Goal: Transaction & Acquisition: Book appointment/travel/reservation

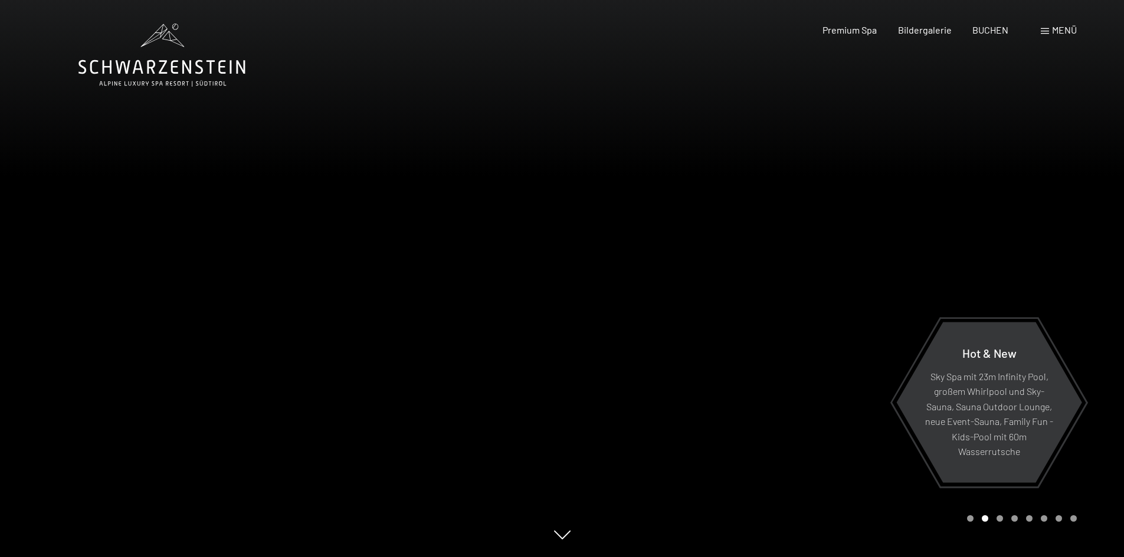
click at [1047, 28] on div "Menü" at bounding box center [1059, 30] width 36 height 13
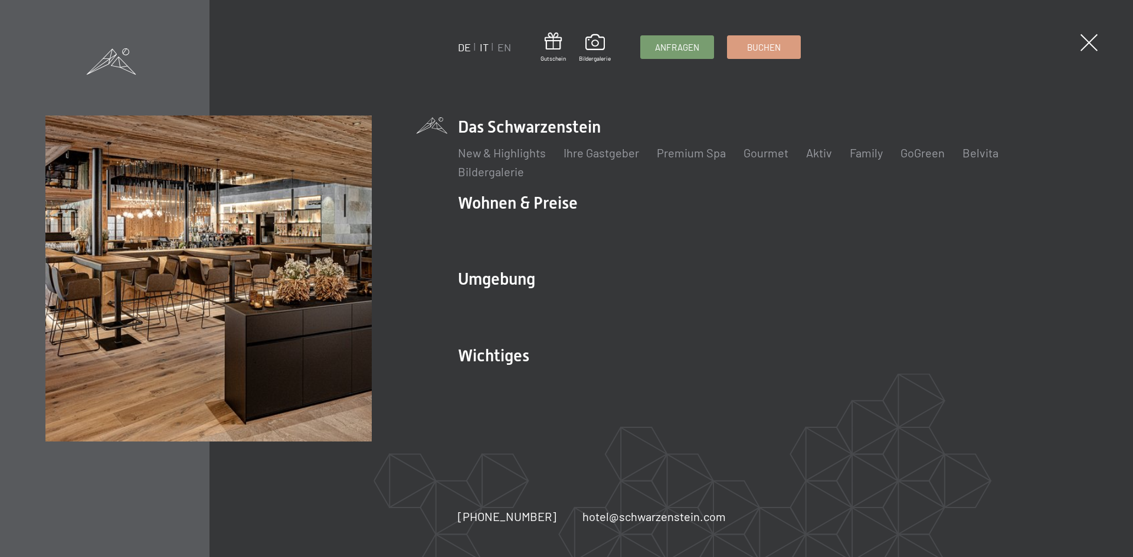
click at [487, 48] on link "IT" at bounding box center [484, 47] width 9 height 13
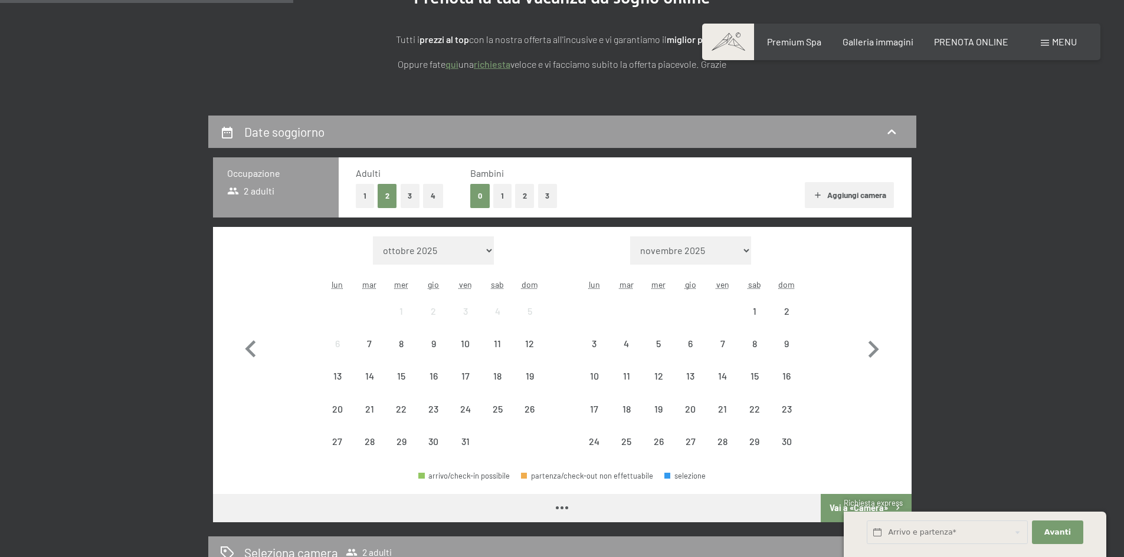
scroll to position [295, 0]
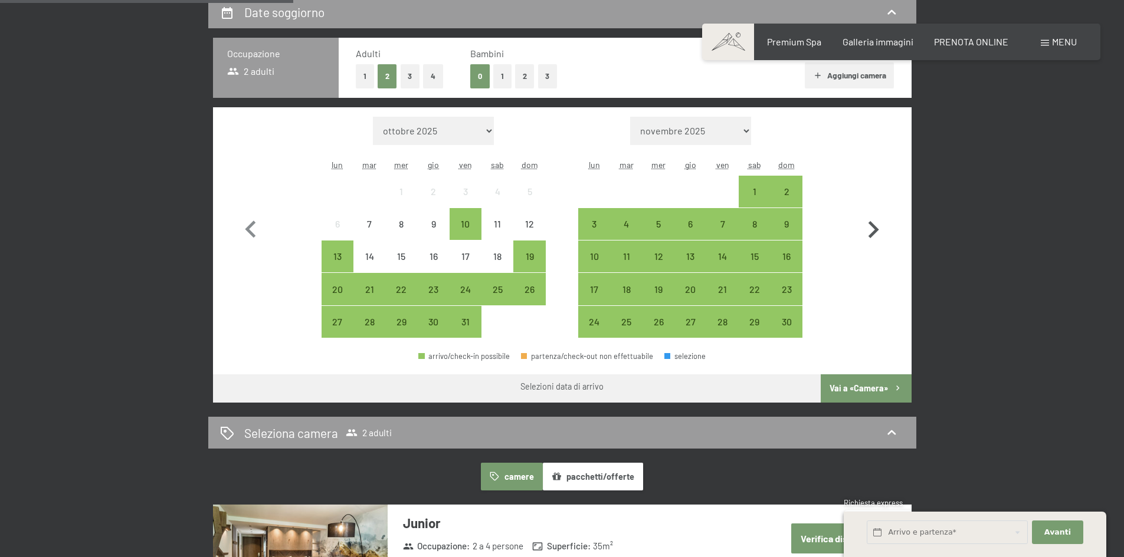
click at [875, 225] on icon "button" at bounding box center [873, 230] width 34 height 34
select select "2025-12-01"
select select "2026-01-01"
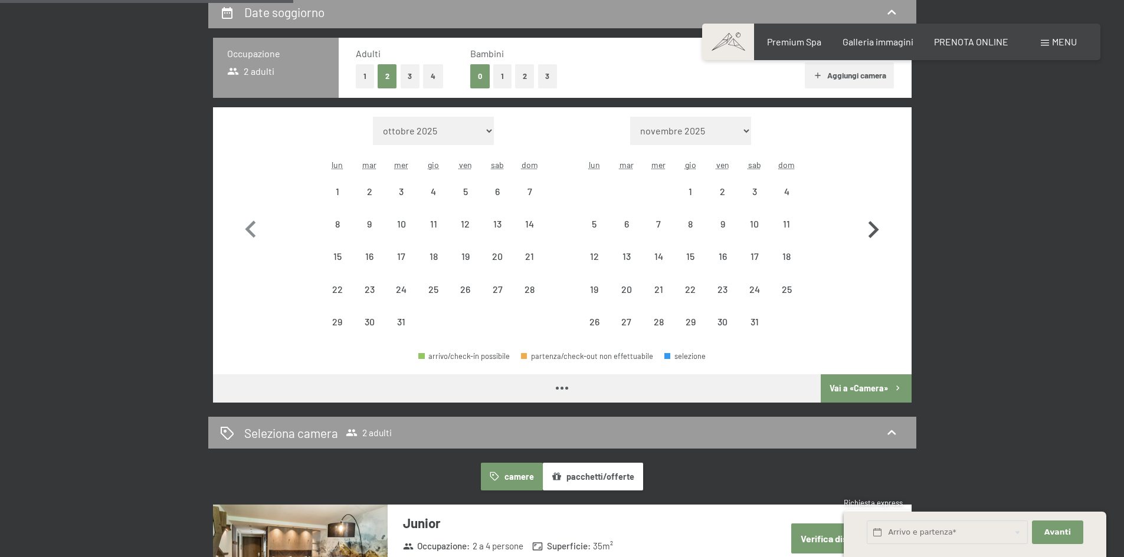
click at [875, 225] on icon "button" at bounding box center [873, 230] width 34 height 34
select select "2026-01-01"
select select "2026-02-01"
select select "2026-01-01"
select select "2026-02-01"
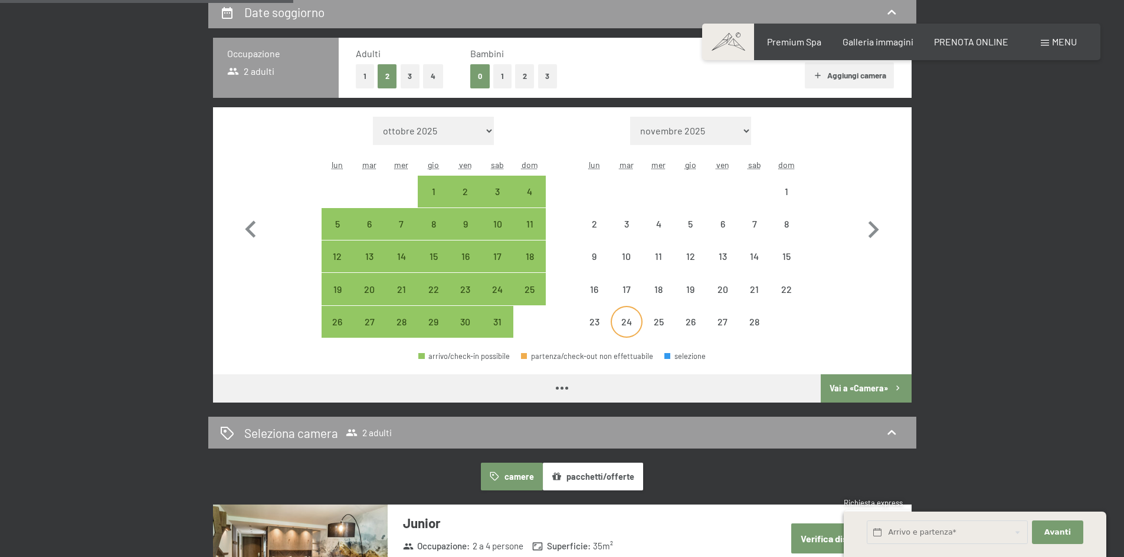
click at [632, 322] on div "24" at bounding box center [626, 331] width 29 height 29
select select "2026-01-01"
select select "2026-02-01"
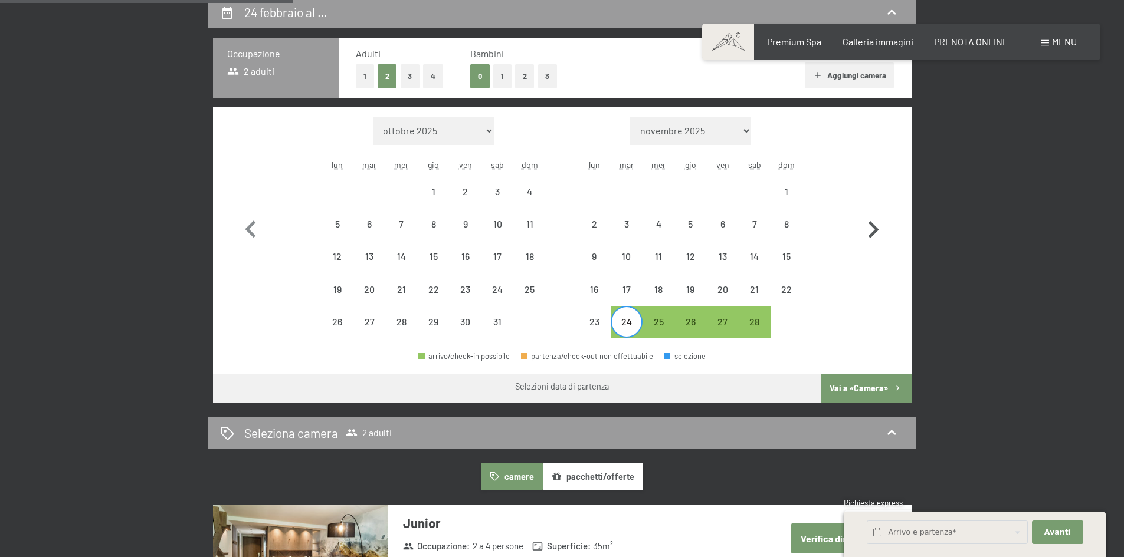
drag, startPoint x: 888, startPoint y: 224, endPoint x: 877, endPoint y: 225, distance: 11.9
click at [888, 224] on icon "button" at bounding box center [873, 230] width 34 height 34
select select "2026-02-01"
select select "2026-03-01"
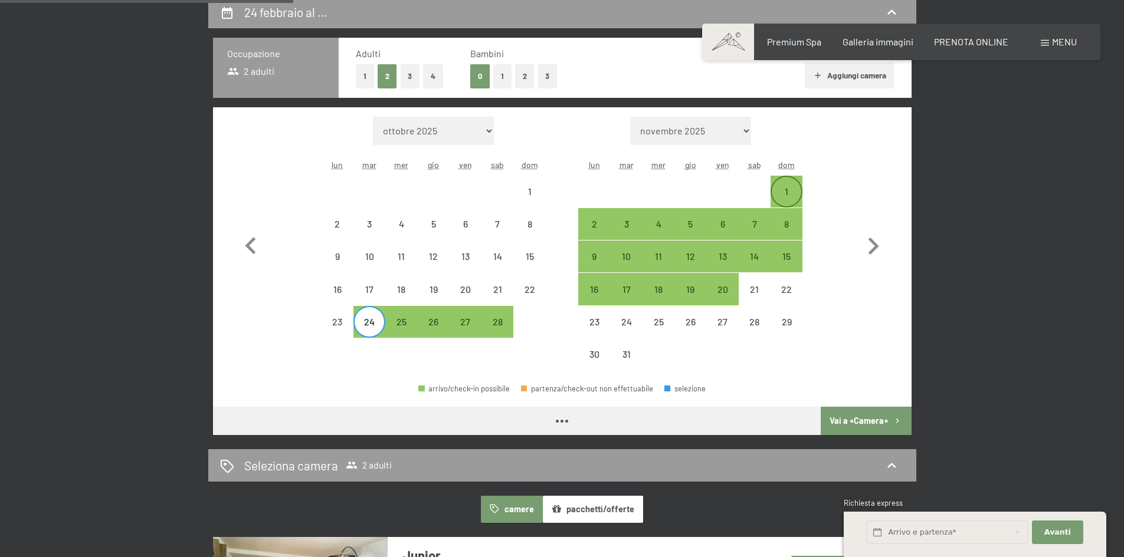
click at [789, 189] on div "1" at bounding box center [786, 201] width 29 height 29
select select "2026-02-01"
select select "2026-03-01"
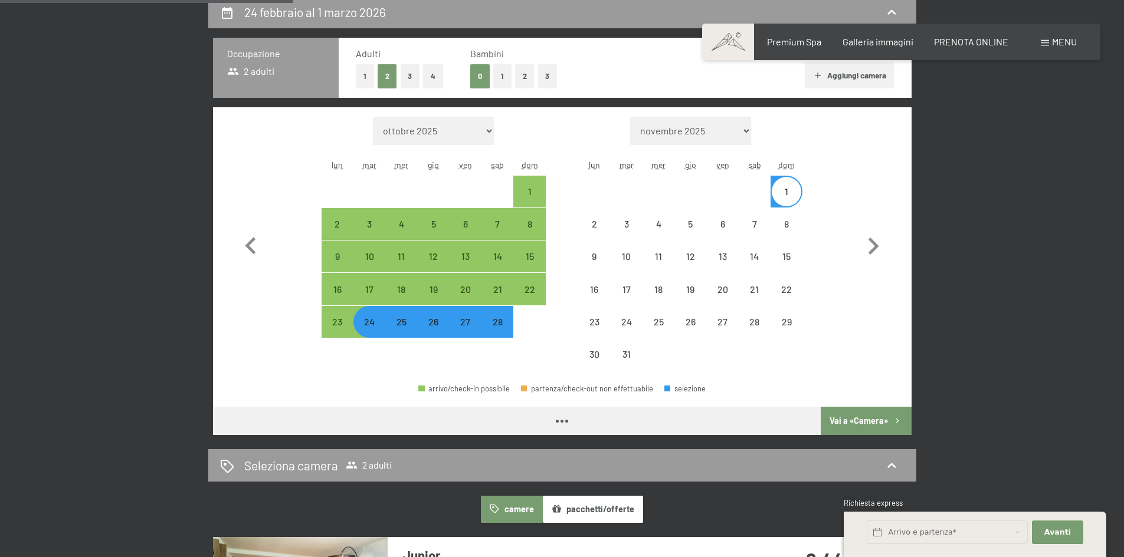
select select "2026-02-01"
select select "2026-03-01"
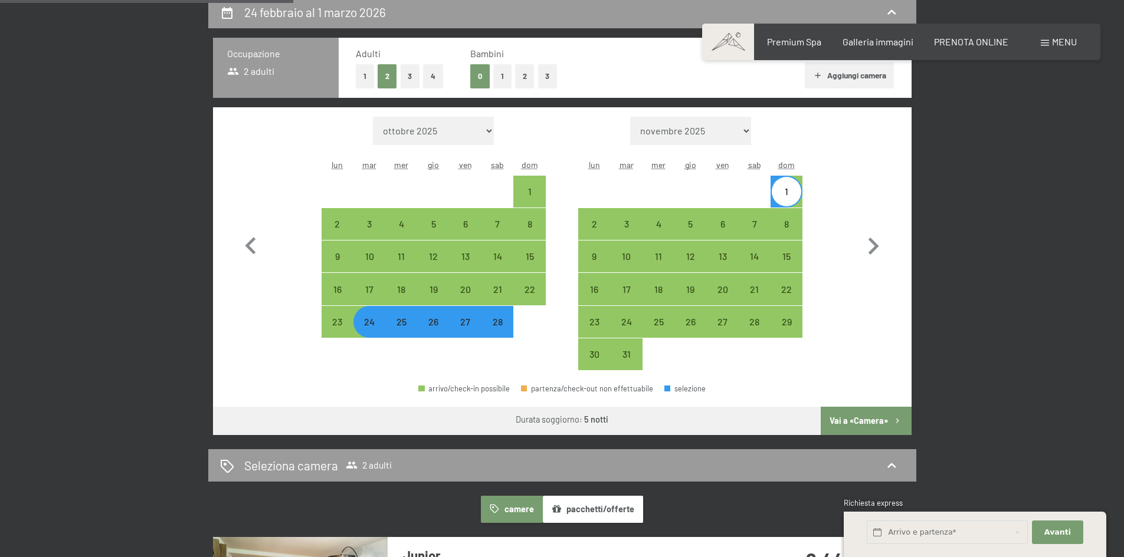
click at [877, 425] on button "Vai a «Camera»" at bounding box center [866, 421] width 90 height 28
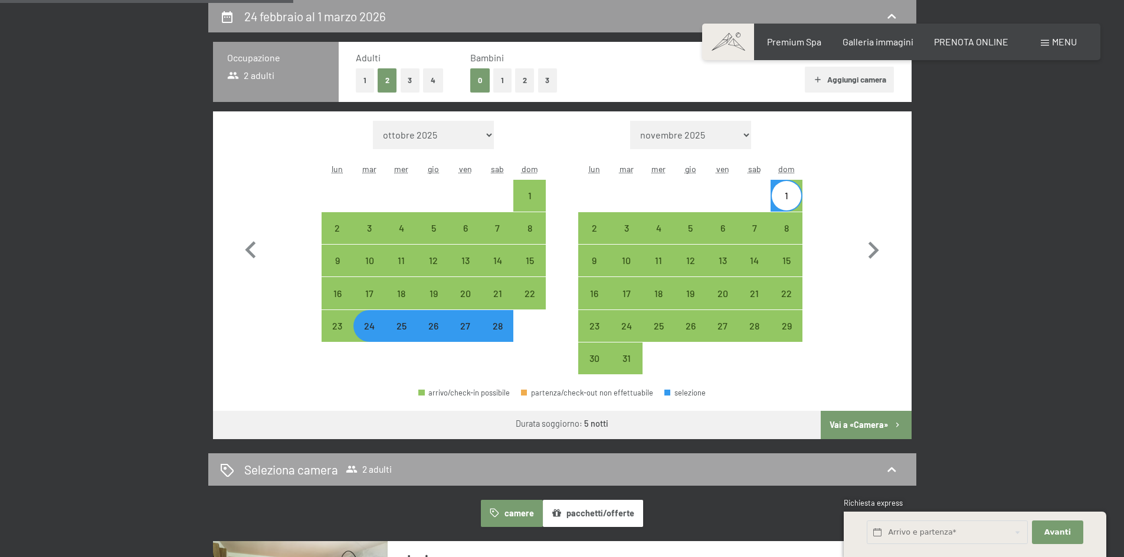
select select "2026-02-01"
select select "2026-03-01"
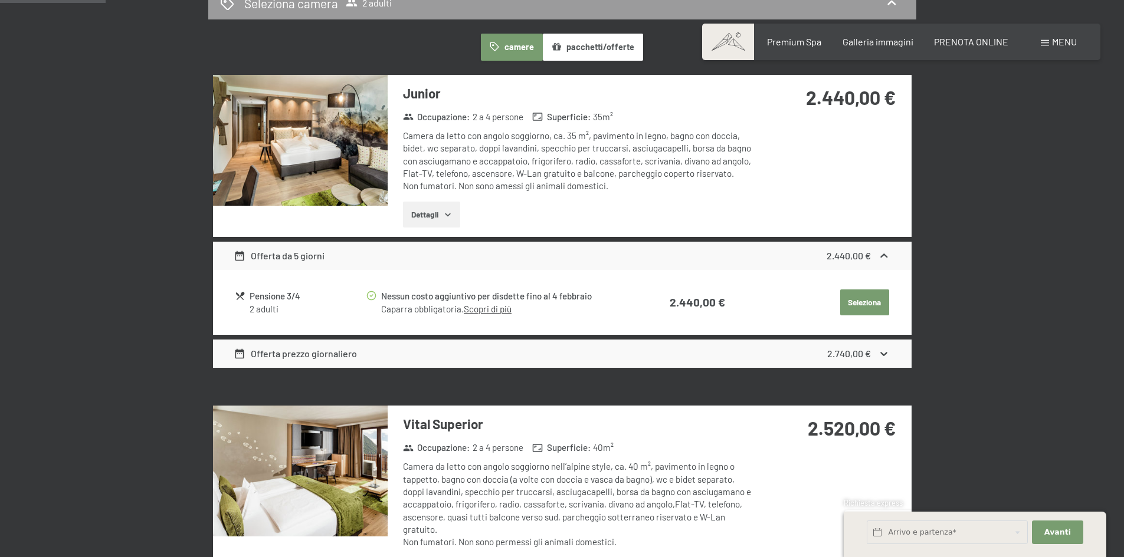
scroll to position [350, 0]
drag, startPoint x: 386, startPoint y: 284, endPoint x: 458, endPoint y: 294, distance: 72.0
click at [458, 294] on table "Pensione 3/4 2 adulti Nessun costo aggiuntivo per disdette fino al 4 febbraio C…" at bounding box center [562, 303] width 657 height 46
click at [628, 300] on td "2.440,00 €" at bounding box center [676, 302] width 97 height 29
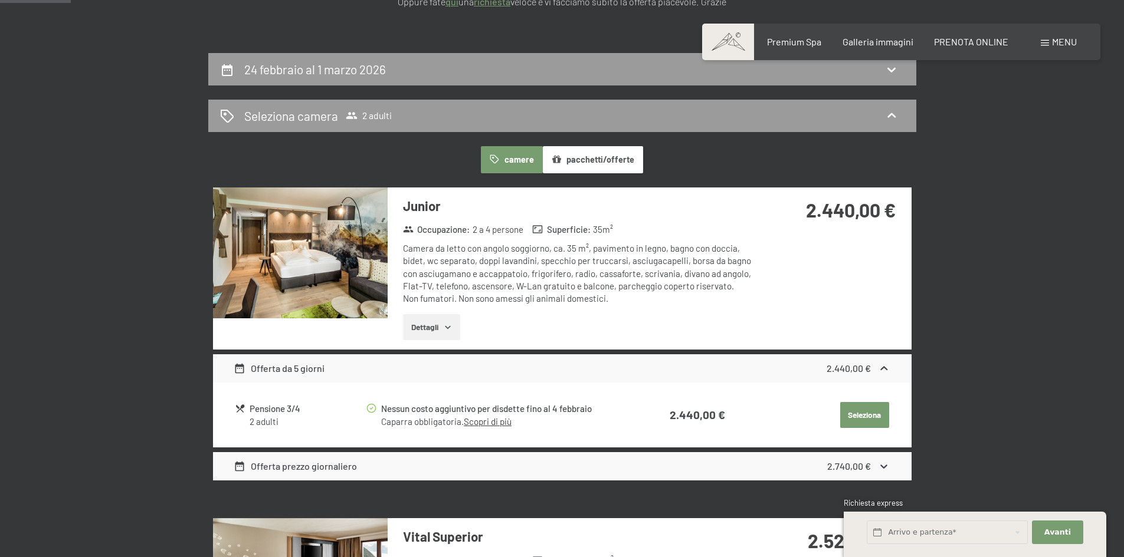
scroll to position [294, 0]
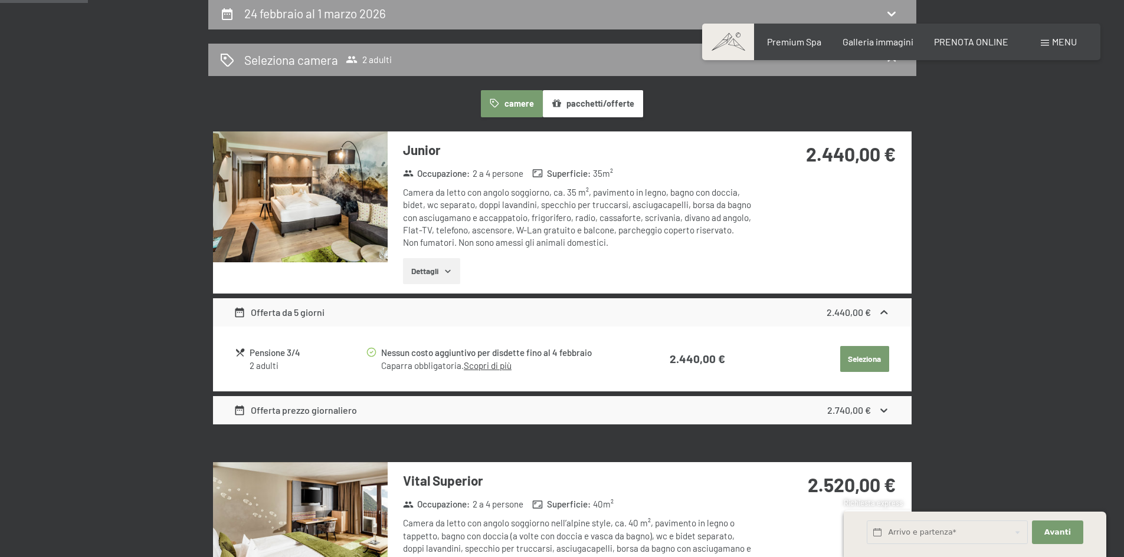
click at [330, 189] on img at bounding box center [300, 197] width 175 height 131
click at [0, 0] on button "button" at bounding box center [0, 0] width 0 height 0
click at [605, 96] on button "pacchetti/offerte" at bounding box center [593, 103] width 100 height 27
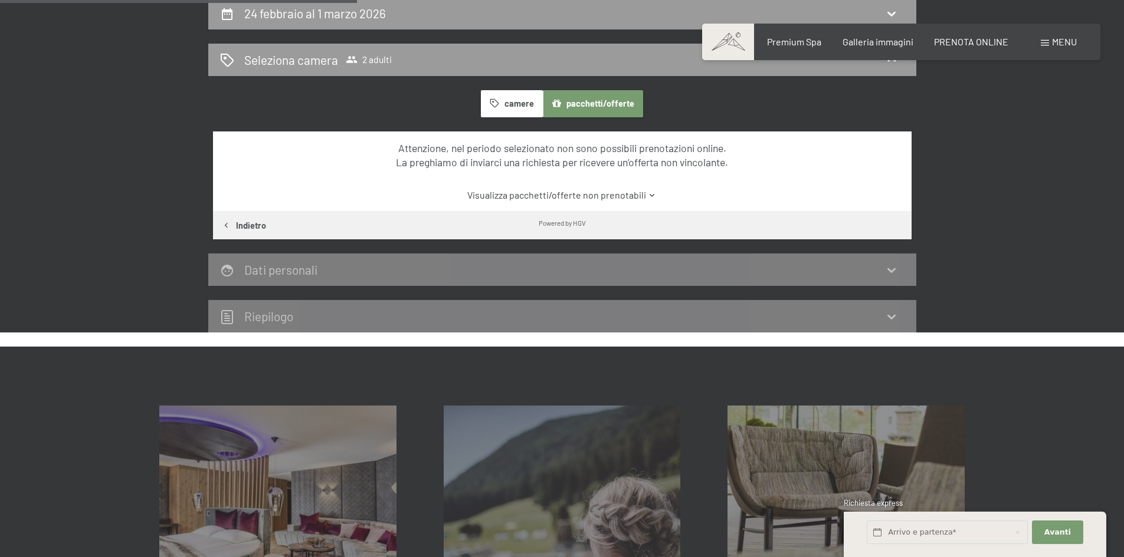
click at [513, 107] on button "camere" at bounding box center [511, 103] width 61 height 27
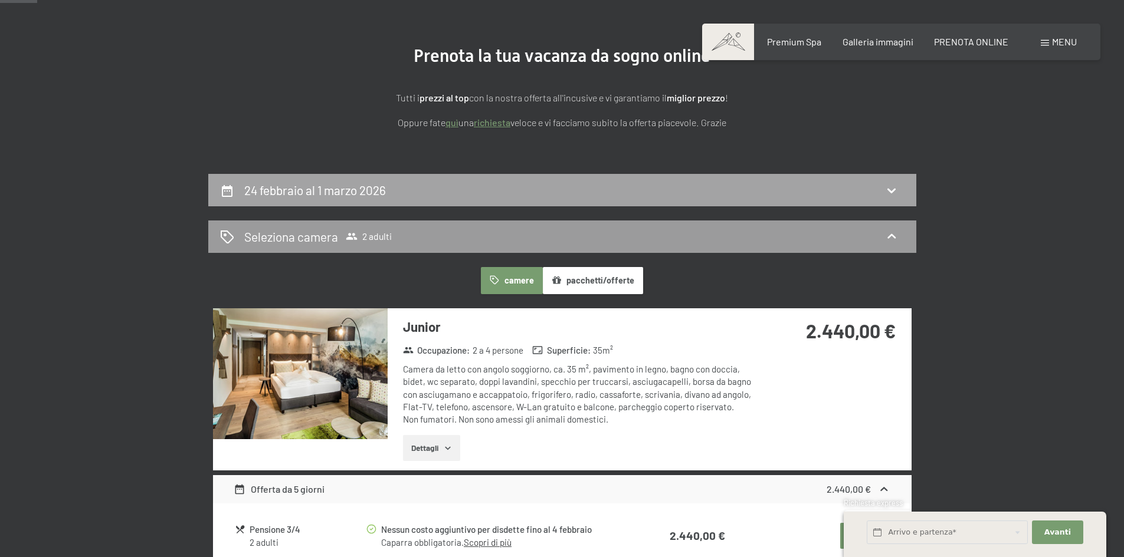
click at [305, 193] on h2 "24 febbraio al 1 marzo 2026" at bounding box center [315, 190] width 142 height 15
select select "2026-02-01"
select select "2026-03-01"
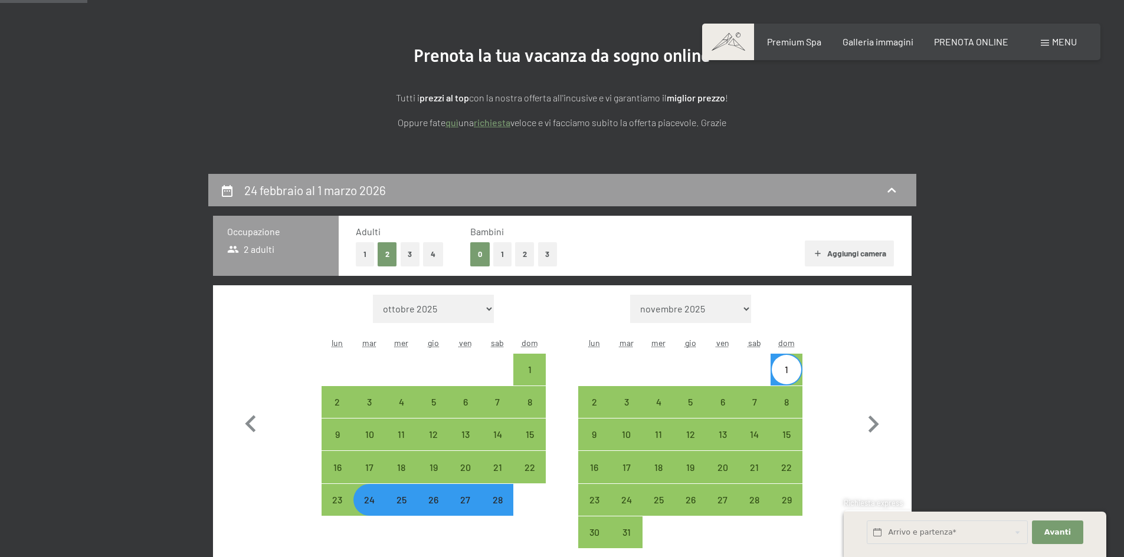
scroll to position [291, 0]
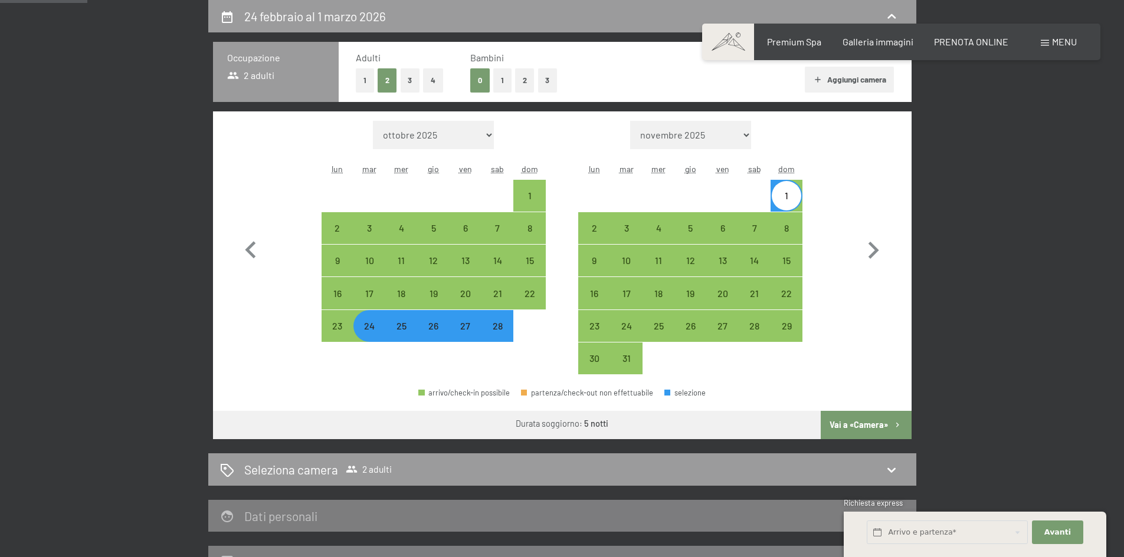
click at [342, 332] on div "23" at bounding box center [337, 336] width 29 height 29
select select "2026-02-01"
select select "2026-03-01"
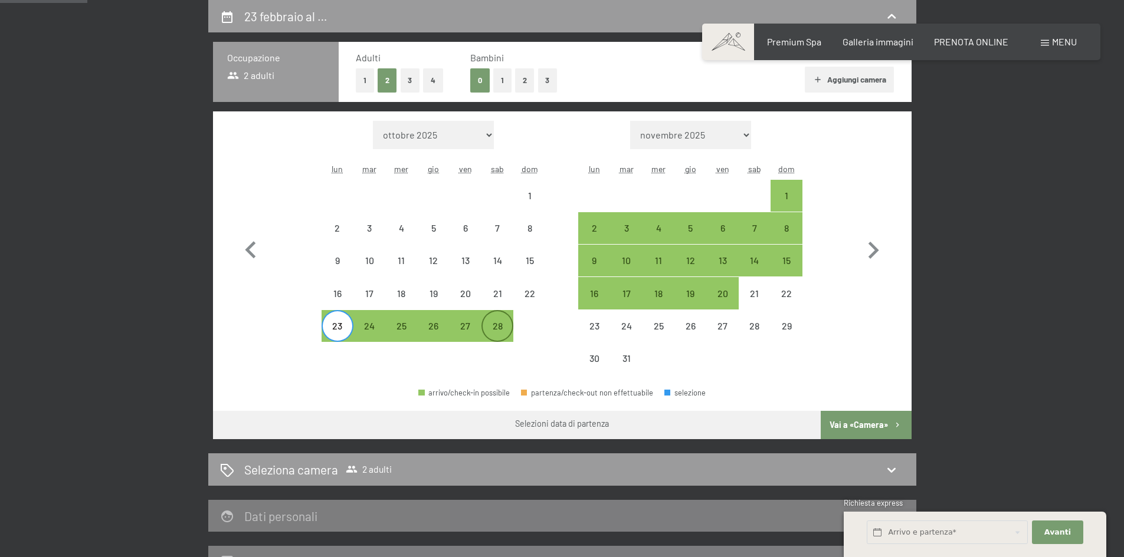
click at [490, 322] on div "28" at bounding box center [497, 336] width 29 height 29
select select "2026-02-01"
select select "2026-03-01"
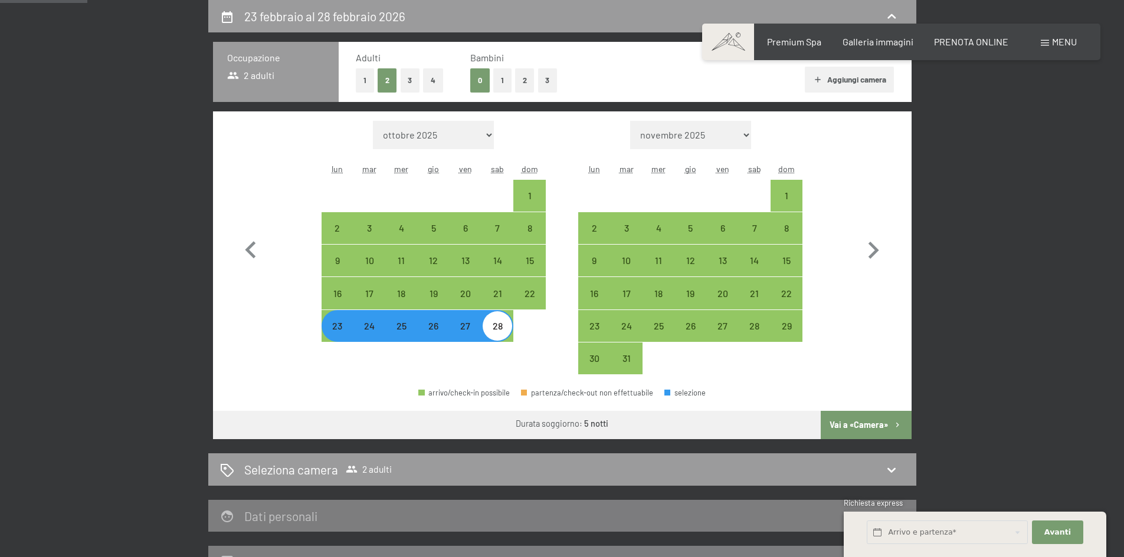
click at [860, 419] on button "Vai a «Camera»" at bounding box center [866, 425] width 90 height 28
select select "2026-02-01"
select select "2026-03-01"
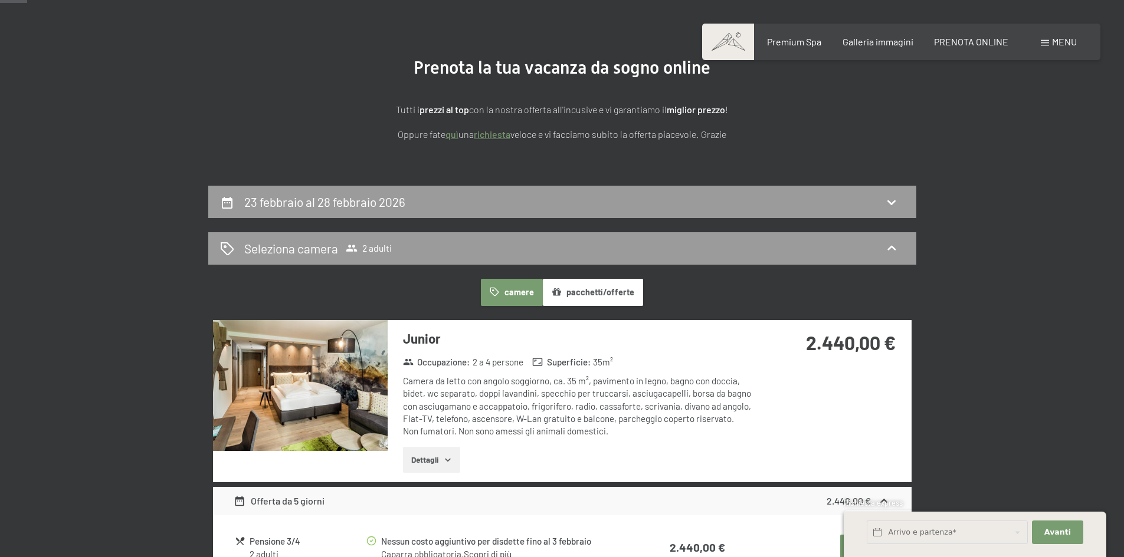
scroll to position [173, 0]
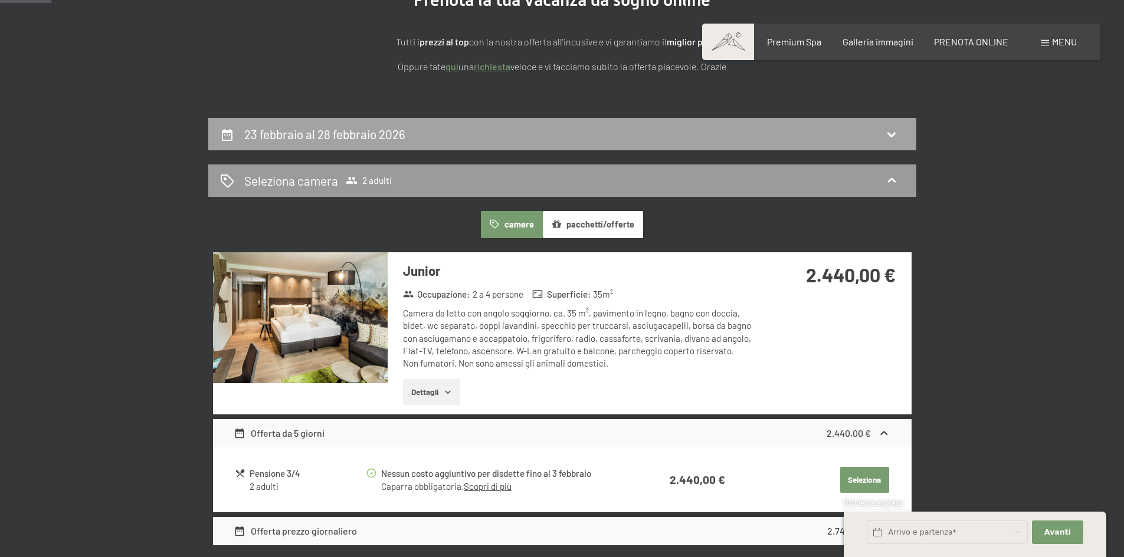
click at [331, 130] on h2 "23 febbraio al 28 febbraio 2026" at bounding box center [324, 134] width 161 height 15
select select "2026-02-01"
select select "2026-03-01"
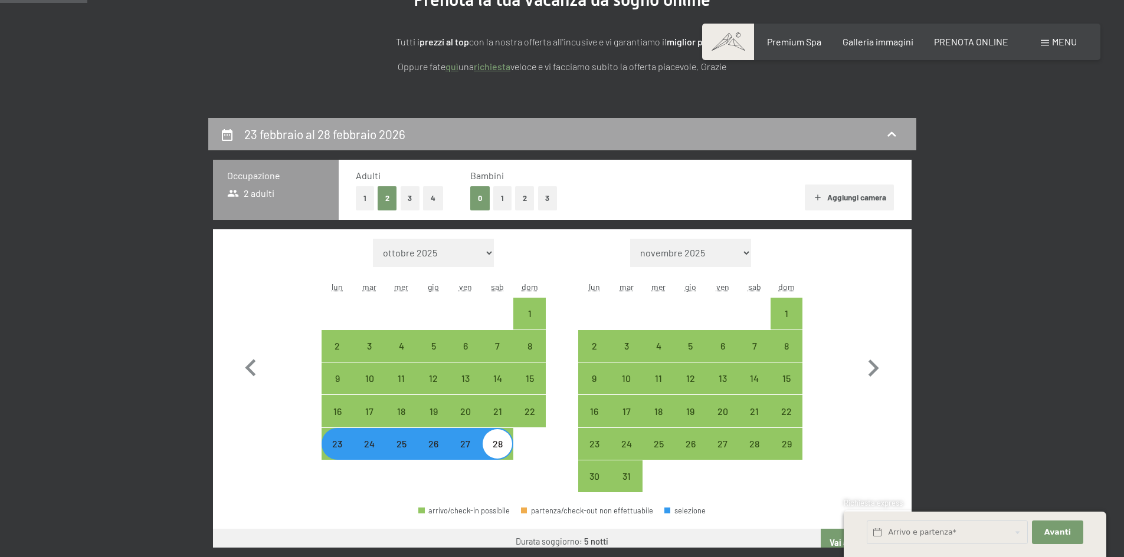
scroll to position [291, 0]
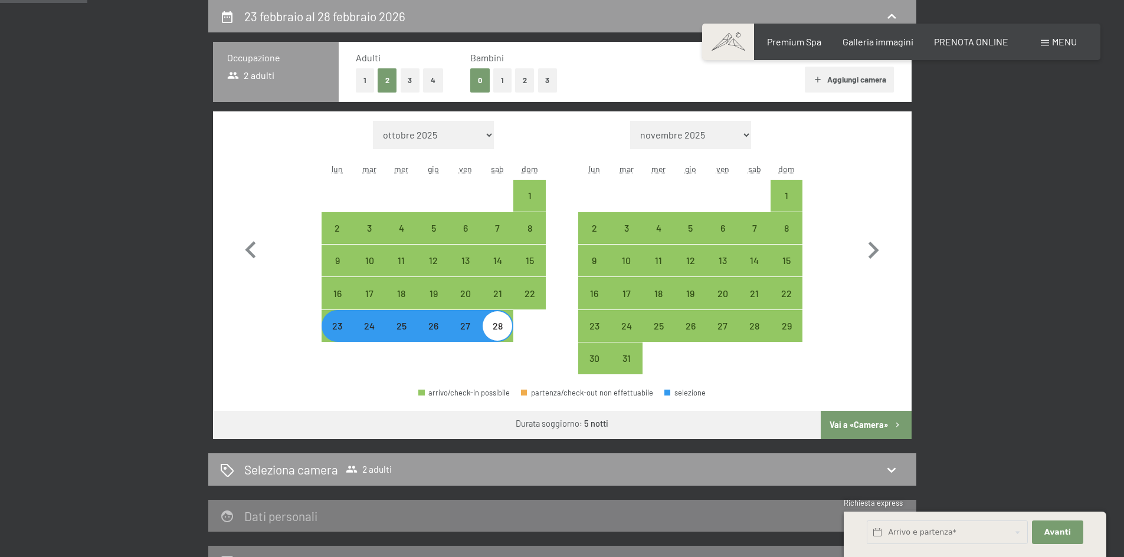
click at [376, 338] on div "24" at bounding box center [369, 336] width 29 height 29
select select "2026-02-01"
select select "2026-03-01"
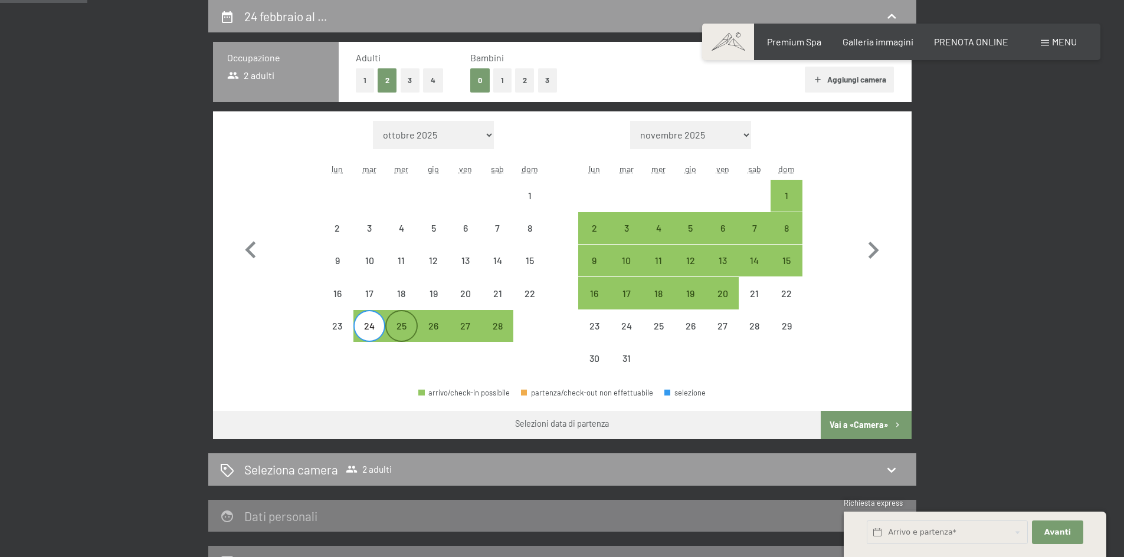
click at [402, 329] on div "25" at bounding box center [400, 336] width 29 height 29
select select "2026-02-01"
select select "2026-03-01"
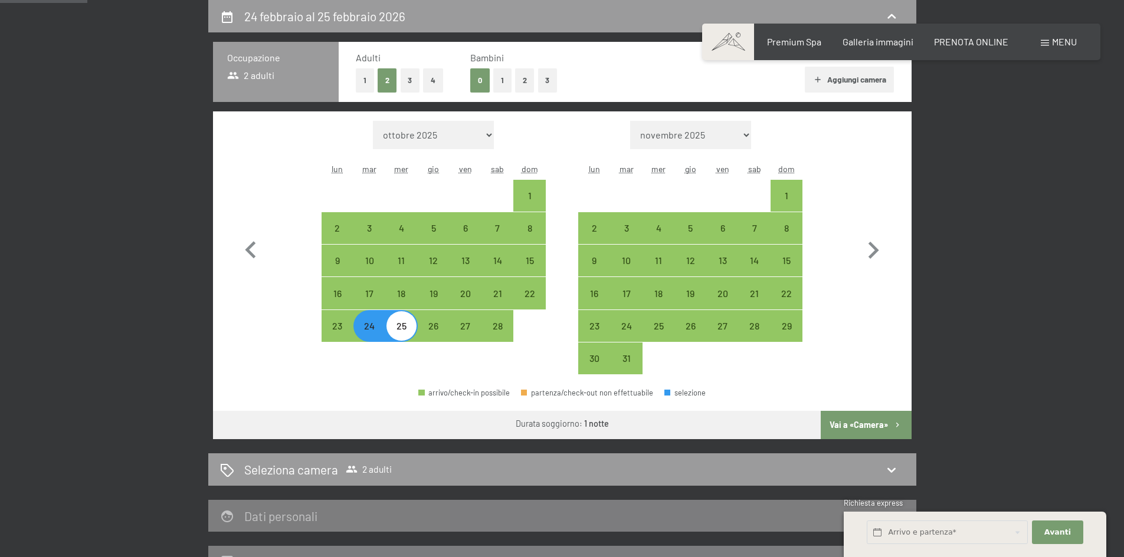
click at [406, 331] on div "25" at bounding box center [400, 336] width 29 height 29
select select "2026-02-01"
select select "2026-03-01"
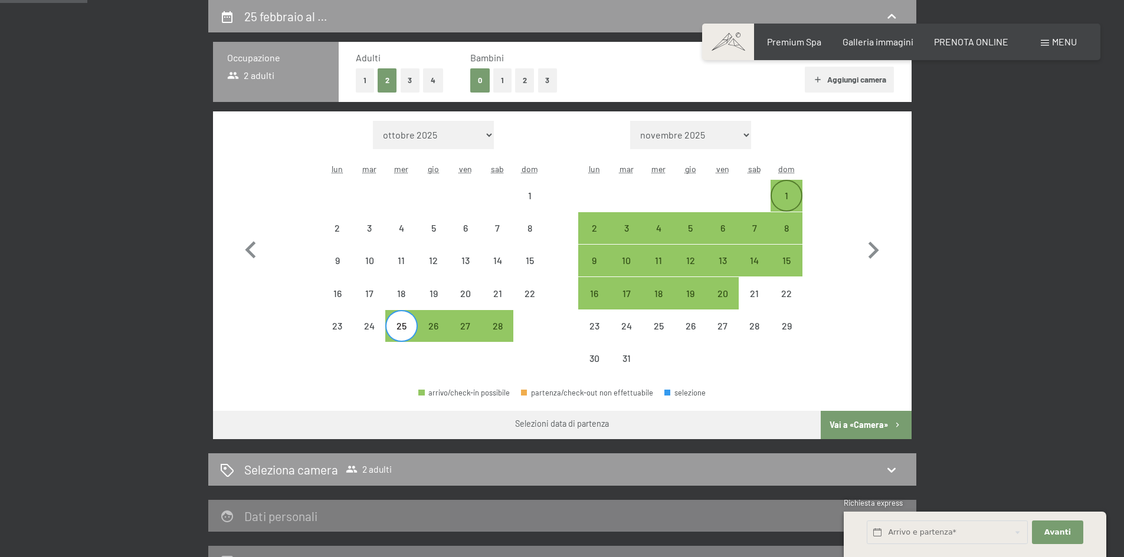
click at [798, 195] on div "1" at bounding box center [786, 205] width 29 height 29
select select "2026-02-01"
select select "2026-03-01"
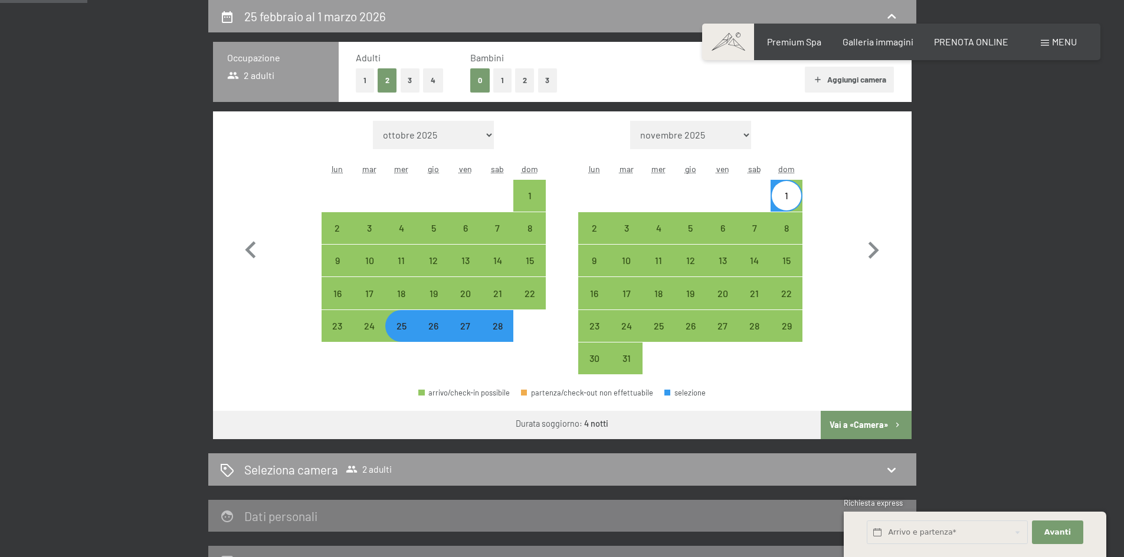
click at [890, 428] on button "Vai a «Camera»" at bounding box center [866, 425] width 90 height 28
select select "2026-02-01"
select select "2026-03-01"
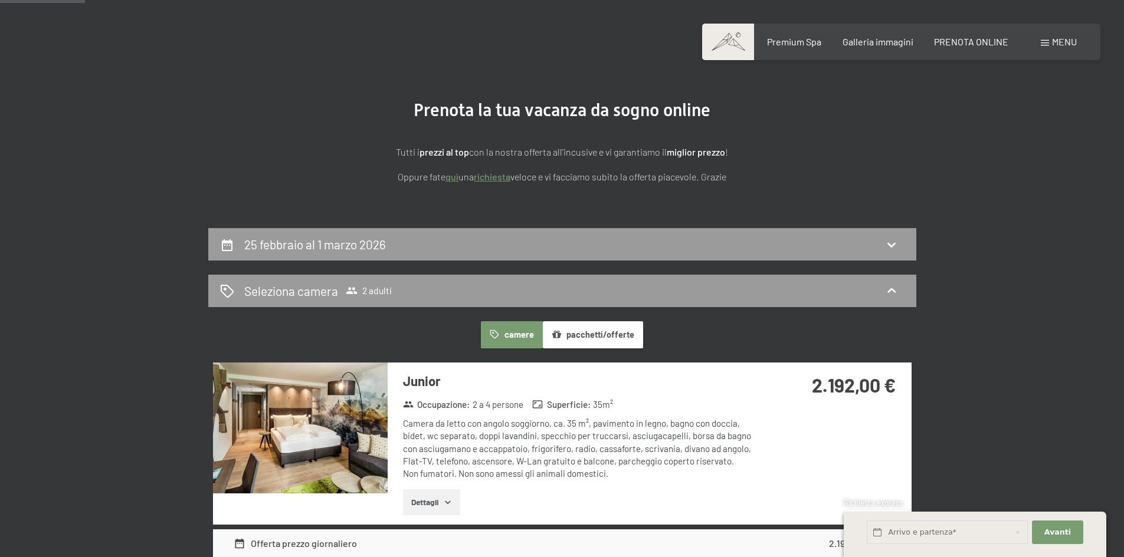
scroll to position [55, 0]
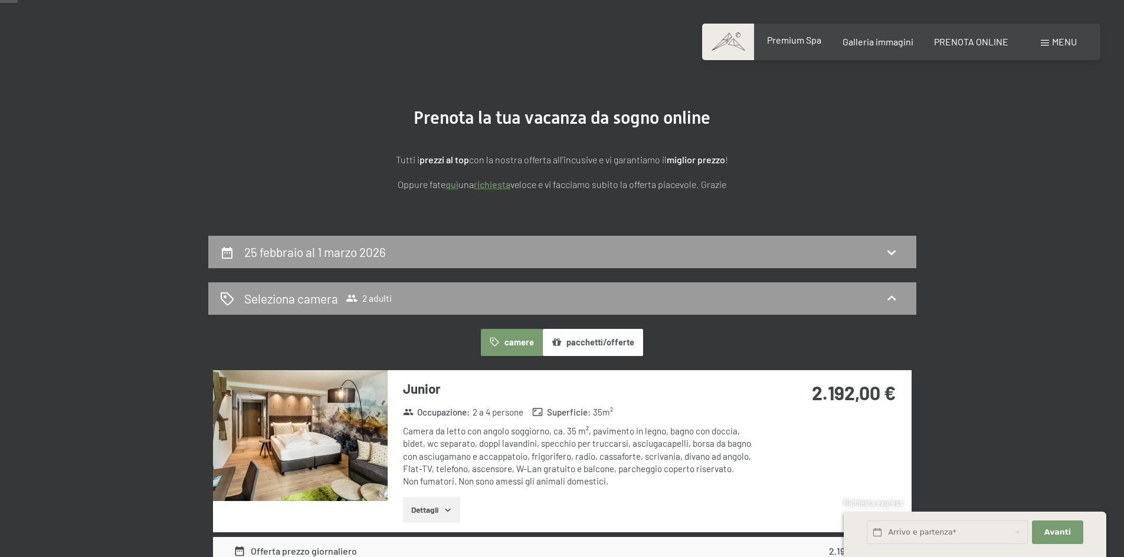
click at [792, 40] on span "Premium Spa" at bounding box center [794, 39] width 54 height 11
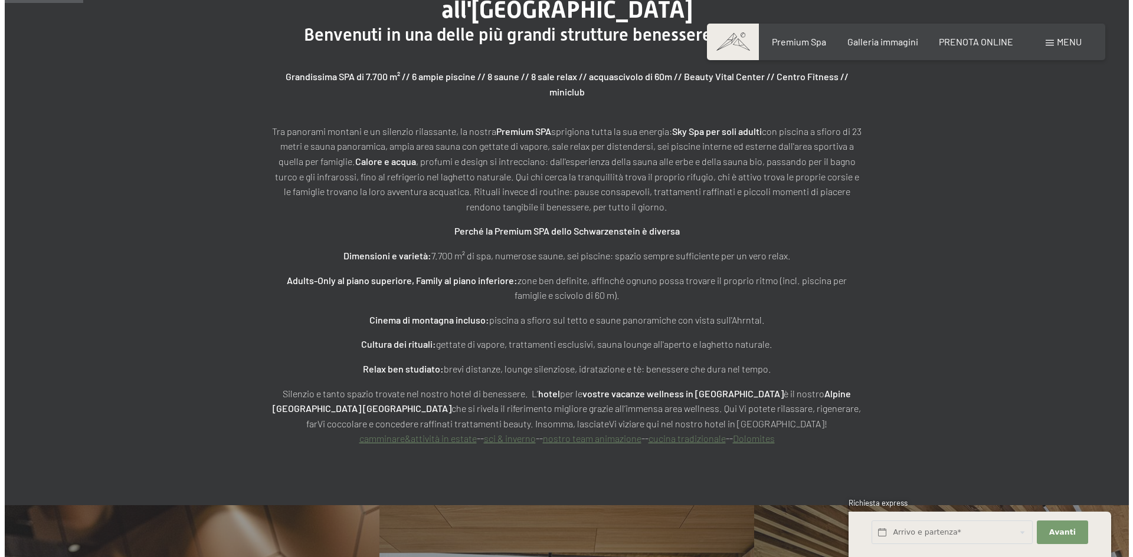
scroll to position [590, 0]
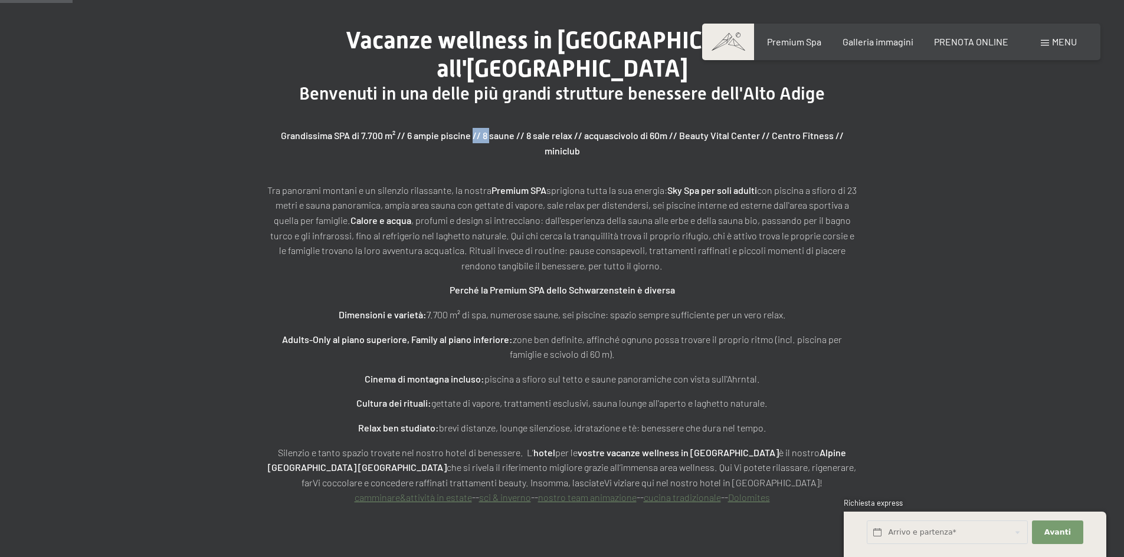
click at [566, 130] on strong "Grandissima SPA di 7.700 m² // 6 ampie piscine // 8 saune // 8 sale relax // ac…" at bounding box center [562, 143] width 563 height 27
click at [596, 128] on p "Grandissima SPA di 7.700 m² // 6 ampie piscine // 8 saune // 8 sale relax // ac…" at bounding box center [562, 150] width 590 height 45
click at [1067, 42] on span "Menu" at bounding box center [1064, 41] width 25 height 11
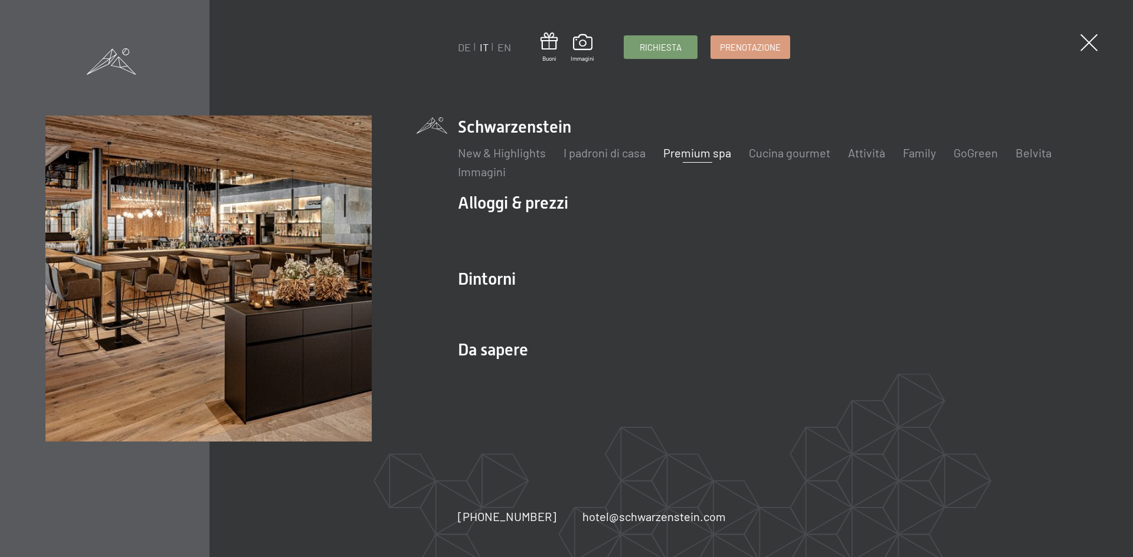
click at [686, 148] on link "Premium spa" at bounding box center [697, 153] width 68 height 14
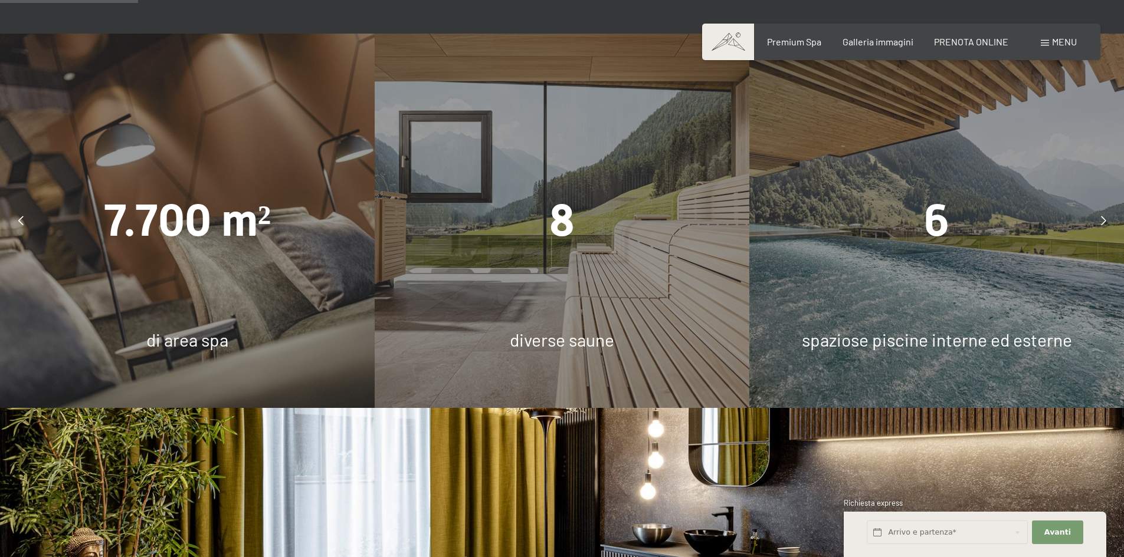
click at [973, 192] on div "6" at bounding box center [936, 220] width 375 height 63
click at [1103, 216] on icon at bounding box center [1103, 220] width 5 height 9
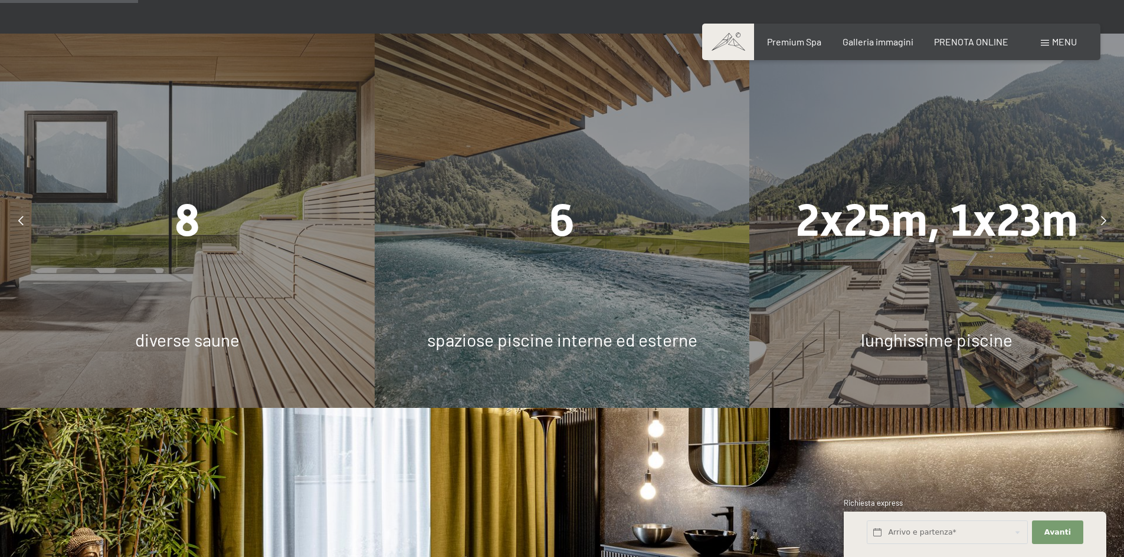
click at [1106, 216] on icon at bounding box center [1103, 220] width 5 height 9
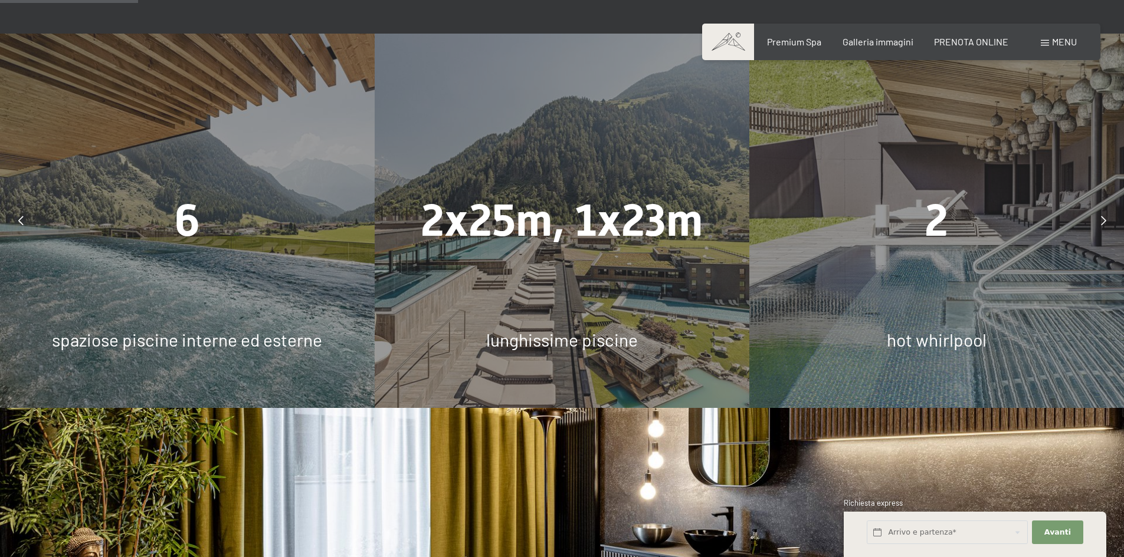
click at [1103, 216] on icon at bounding box center [1103, 220] width 5 height 9
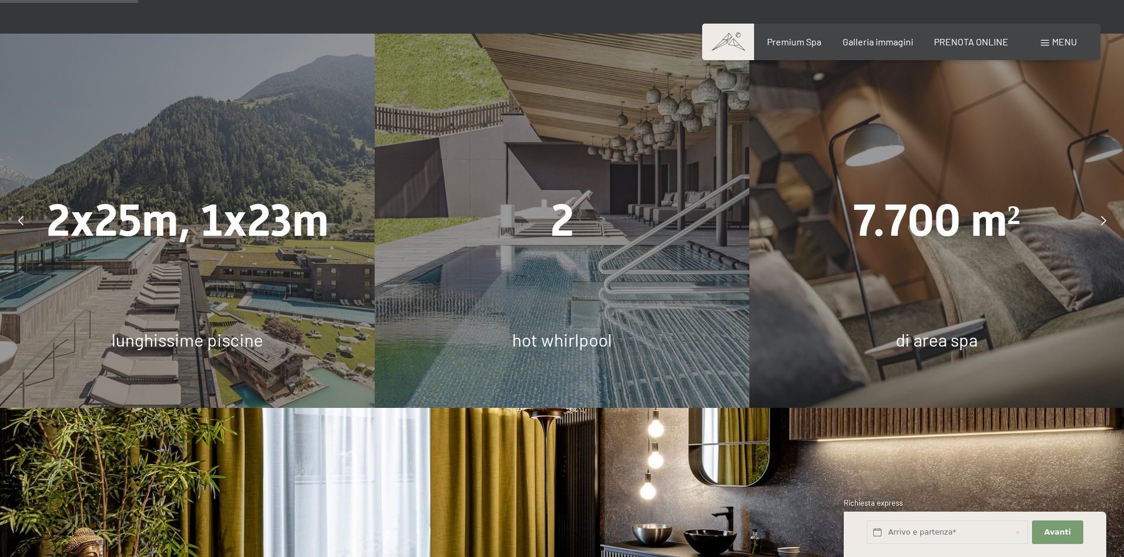
click at [1103, 216] on icon at bounding box center [1103, 220] width 5 height 9
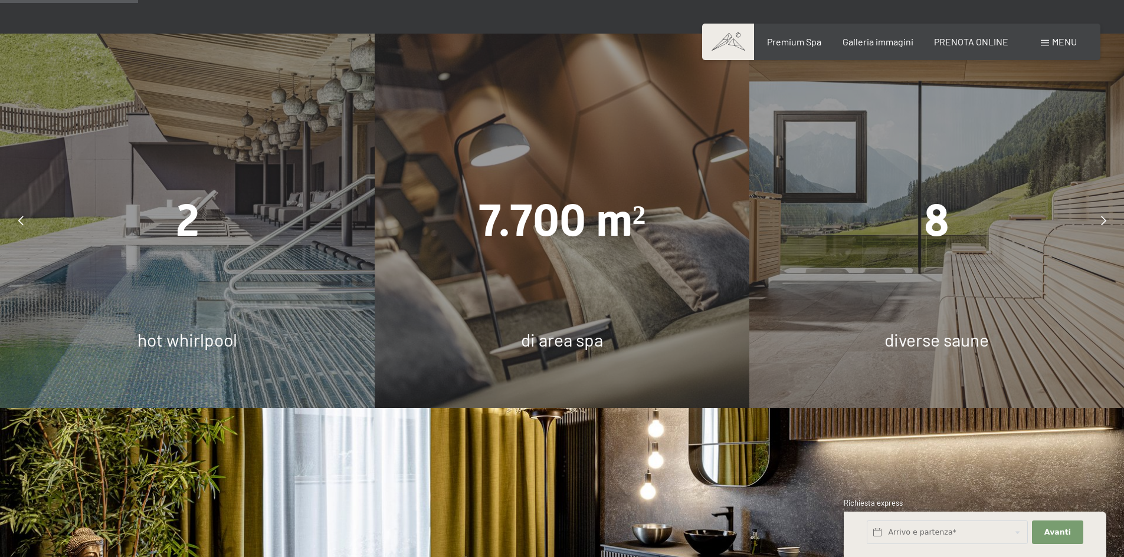
click at [1103, 216] on icon at bounding box center [1103, 220] width 5 height 9
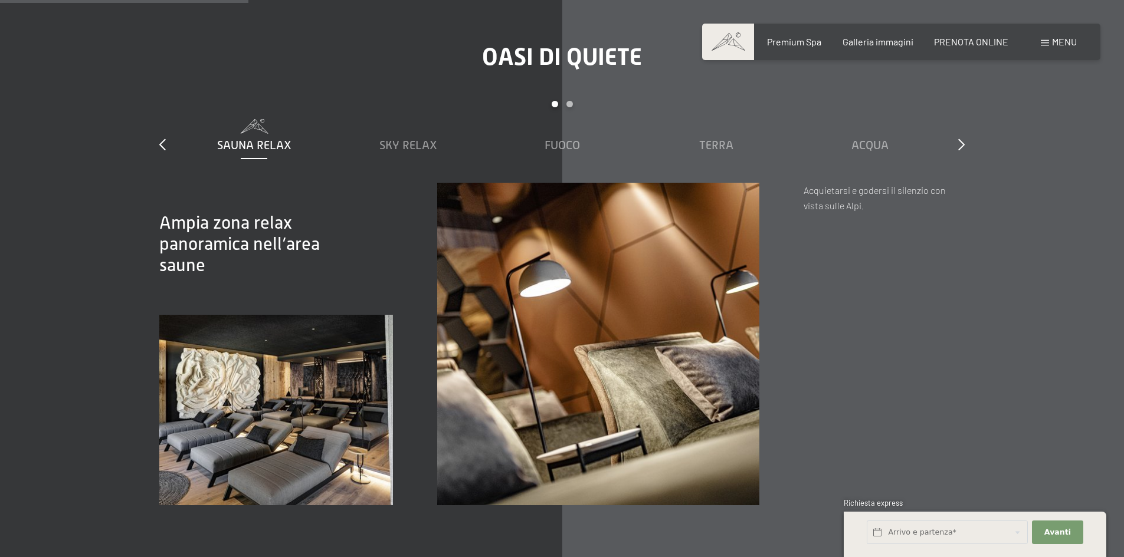
scroll to position [2006, 0]
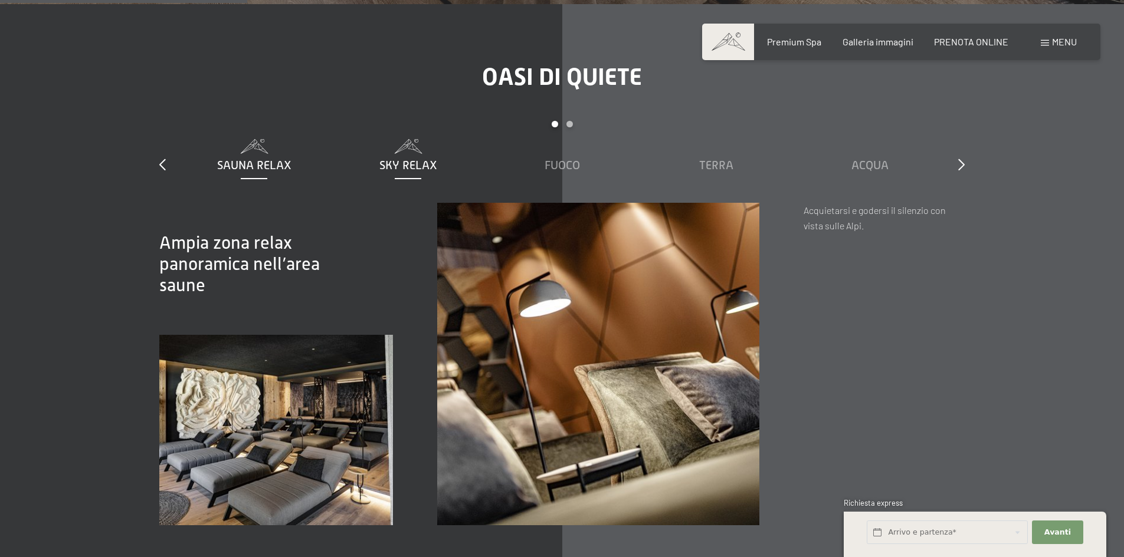
click at [399, 159] on span "Sky Relax" at bounding box center [408, 165] width 58 height 13
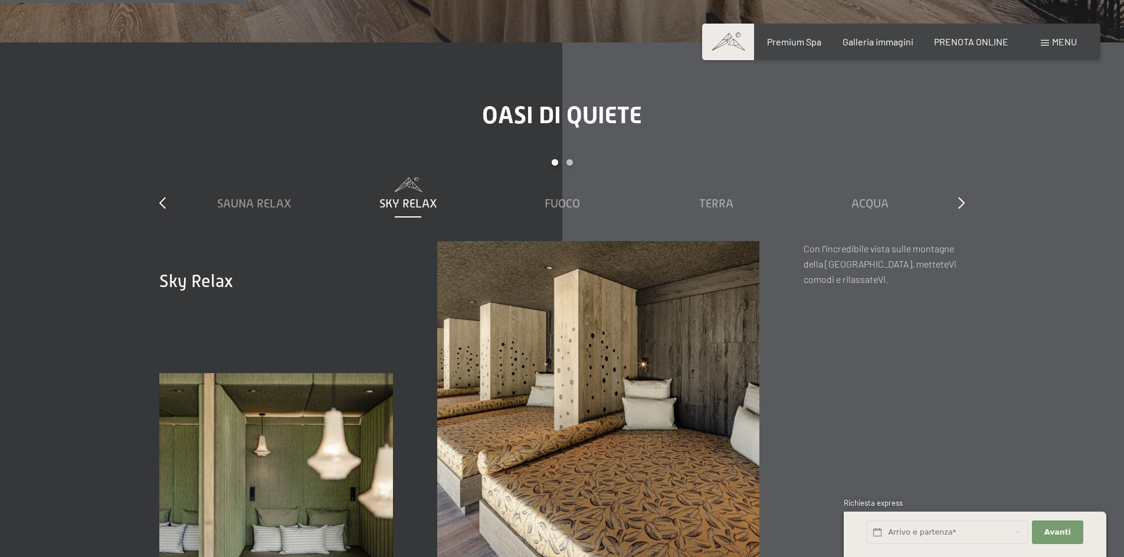
scroll to position [1947, 0]
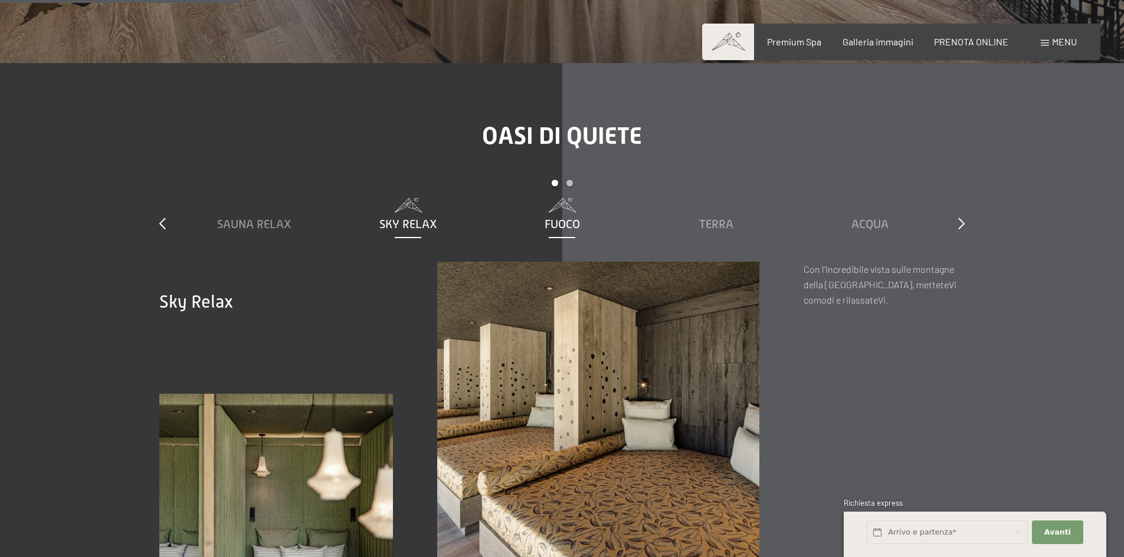
click at [560, 218] on span "Fuoco" at bounding box center [562, 224] width 35 height 13
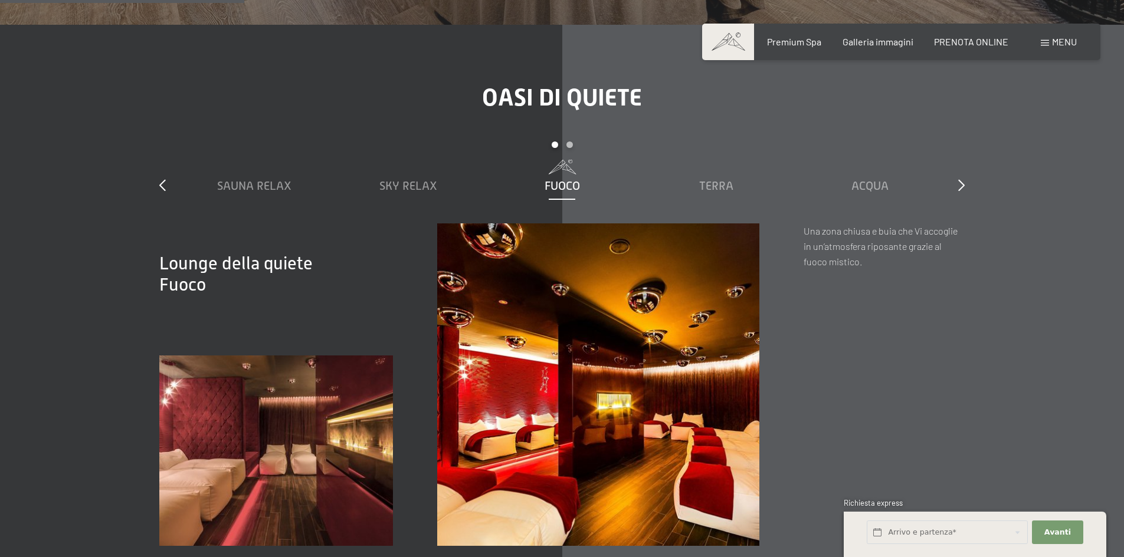
scroll to position [2006, 0]
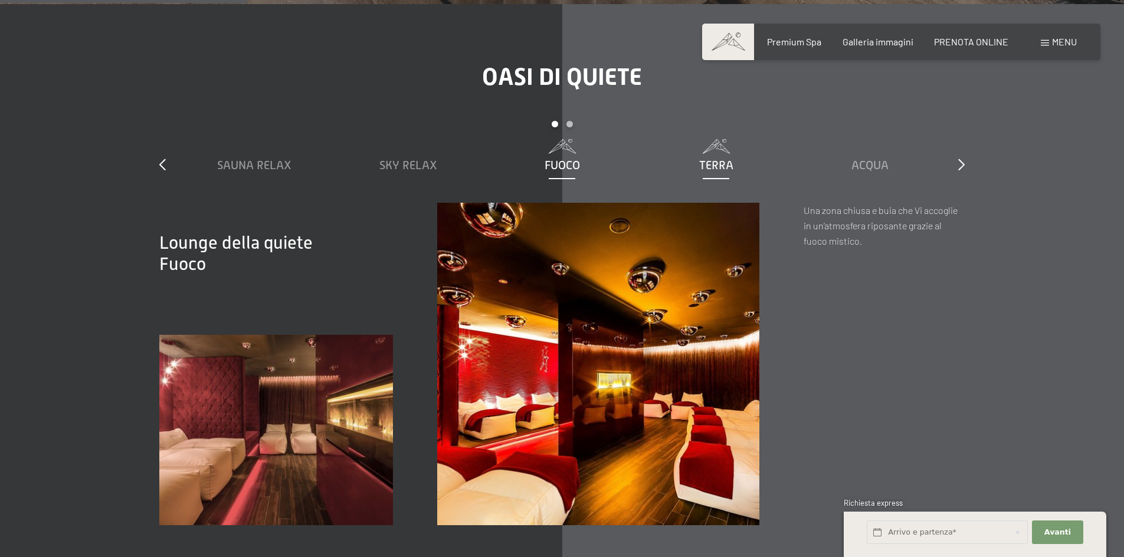
click at [714, 159] on span "Terra" at bounding box center [716, 165] width 34 height 13
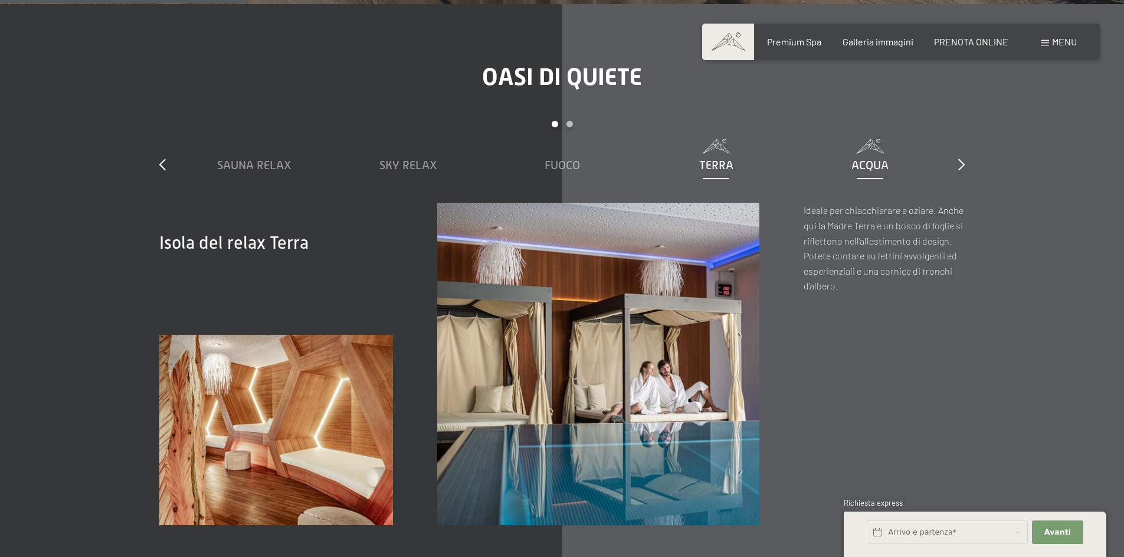
click at [867, 139] on div "Acqua" at bounding box center [870, 156] width 142 height 34
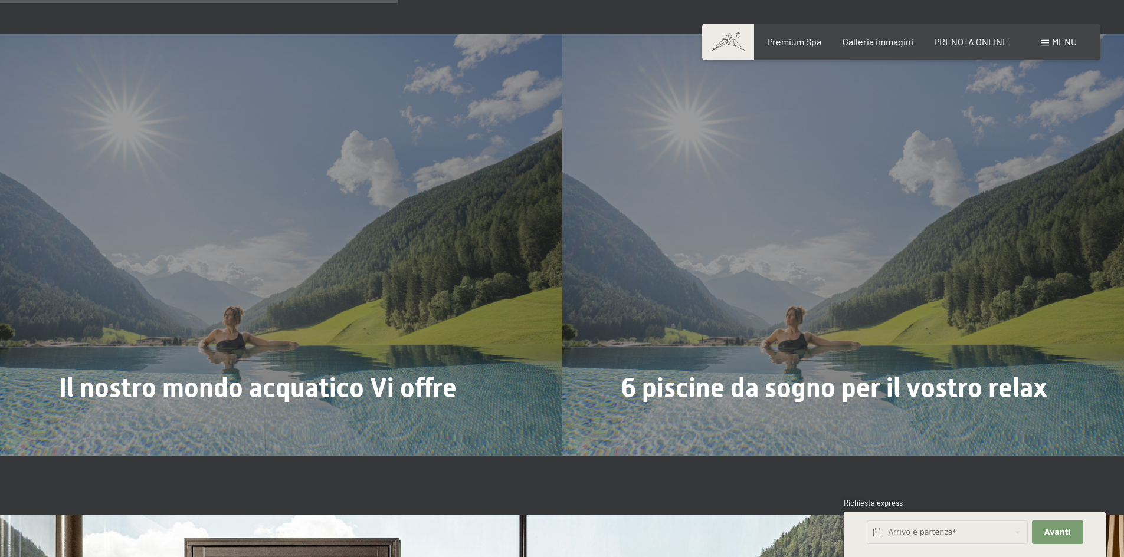
scroll to position [3304, 0]
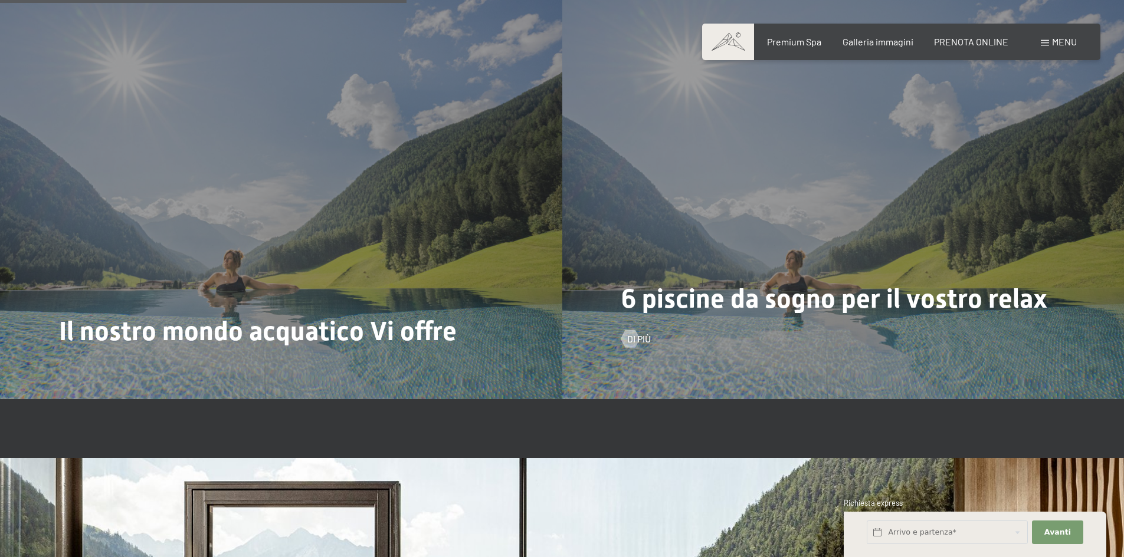
click at [887, 211] on div "6 piscine da sogno per il vostro relax Di più" at bounding box center [843, 188] width 562 height 421
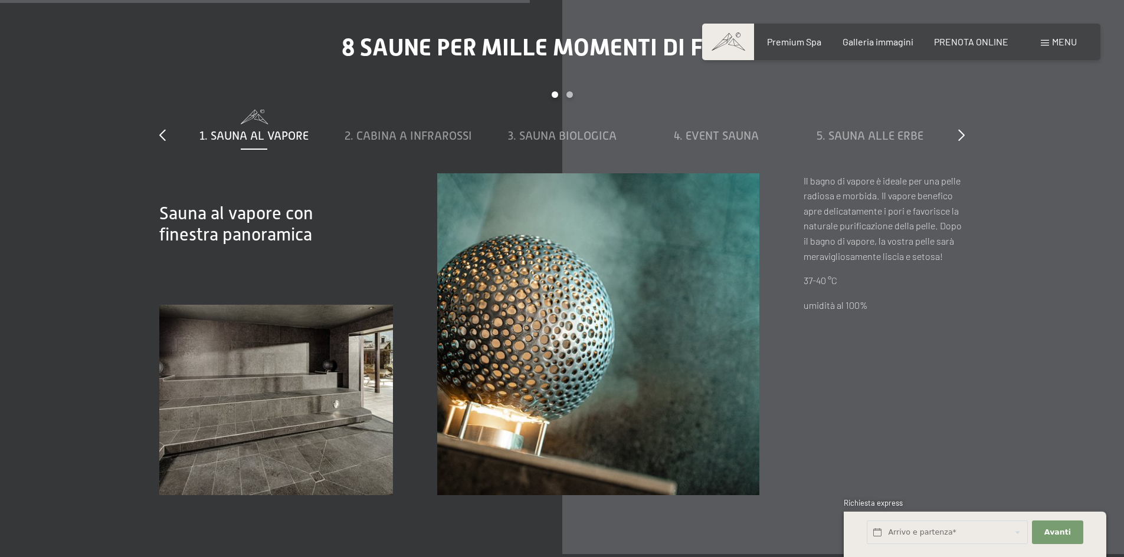
scroll to position [4366, 0]
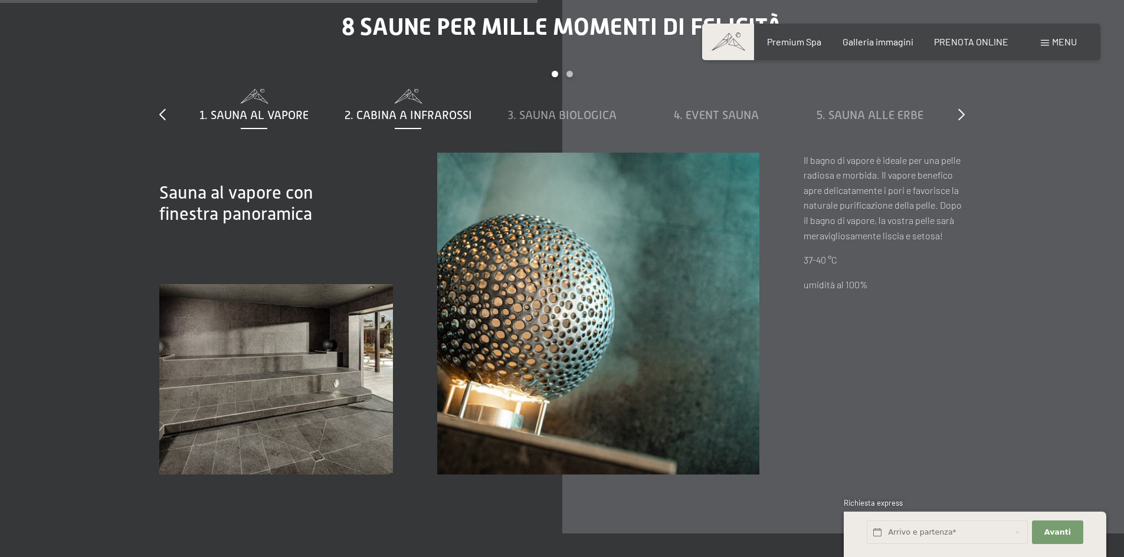
click at [373, 89] on div "2. Cabina a infrarossi" at bounding box center [408, 106] width 142 height 34
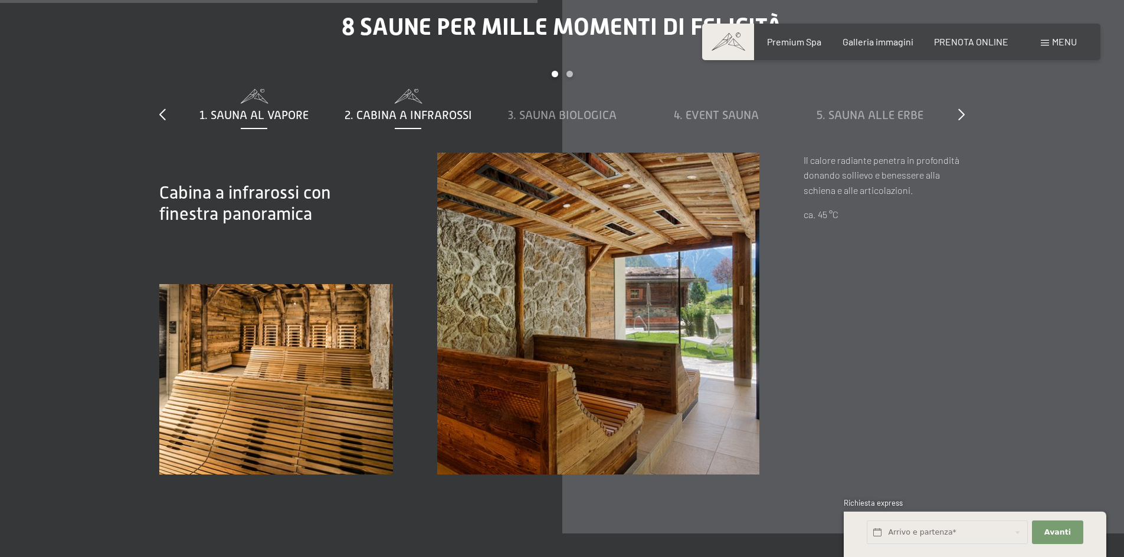
click at [270, 89] on span at bounding box center [254, 96] width 142 height 15
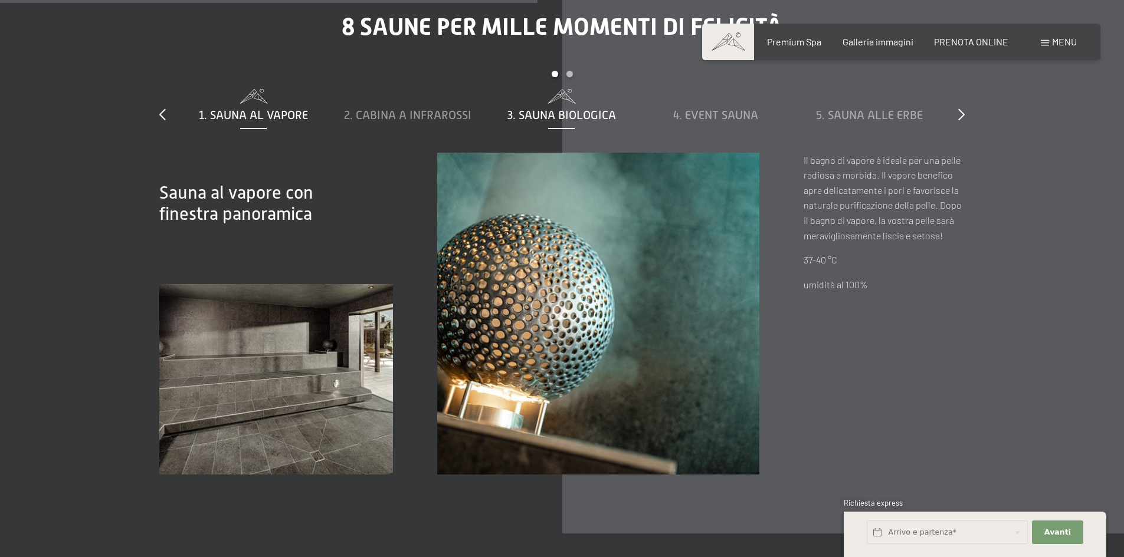
click at [568, 89] on span at bounding box center [561, 96] width 142 height 15
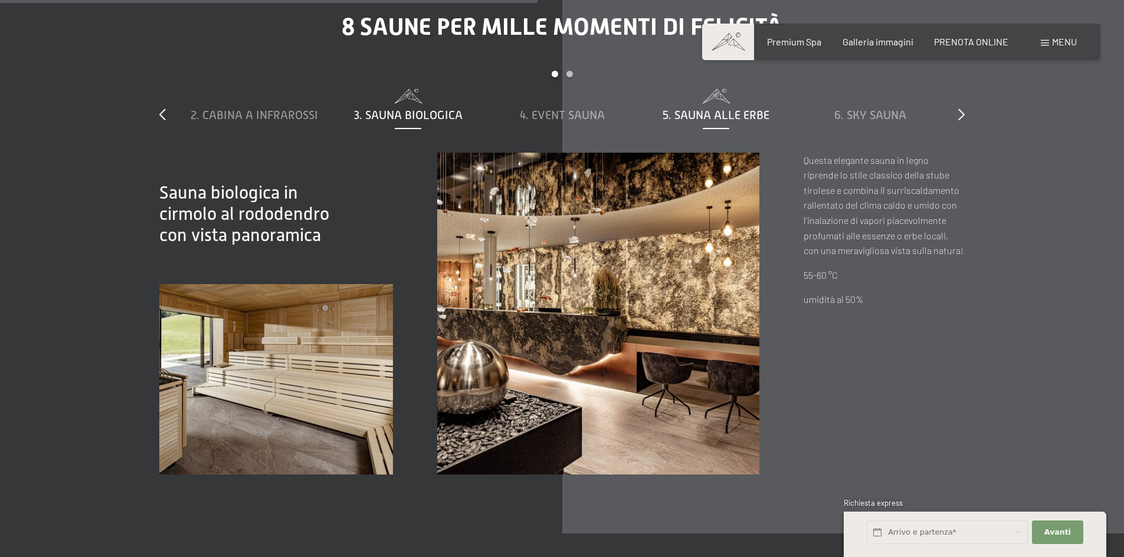
click at [680, 109] on span "5. Sauna alle erbe" at bounding box center [716, 115] width 107 height 13
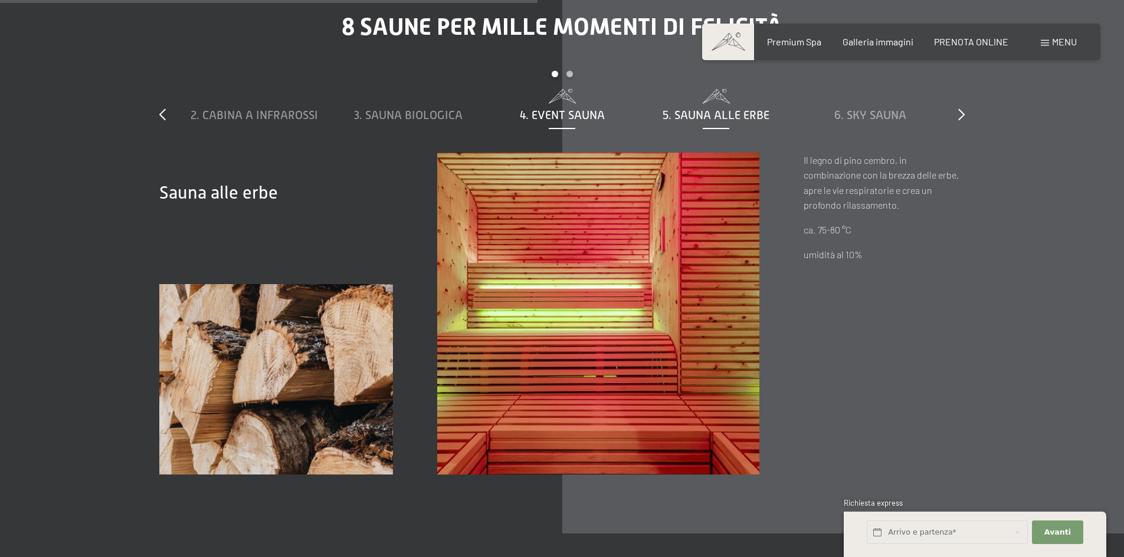
click at [575, 109] on span "4. Event Sauna" at bounding box center [562, 115] width 85 height 13
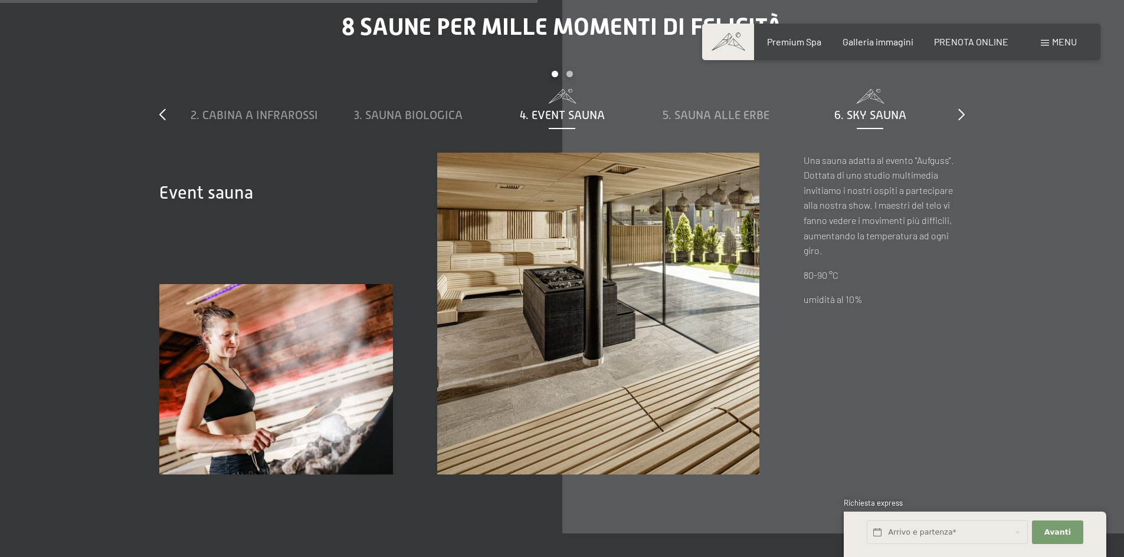
click at [863, 107] on div "6. Sky Sauna" at bounding box center [870, 115] width 142 height 17
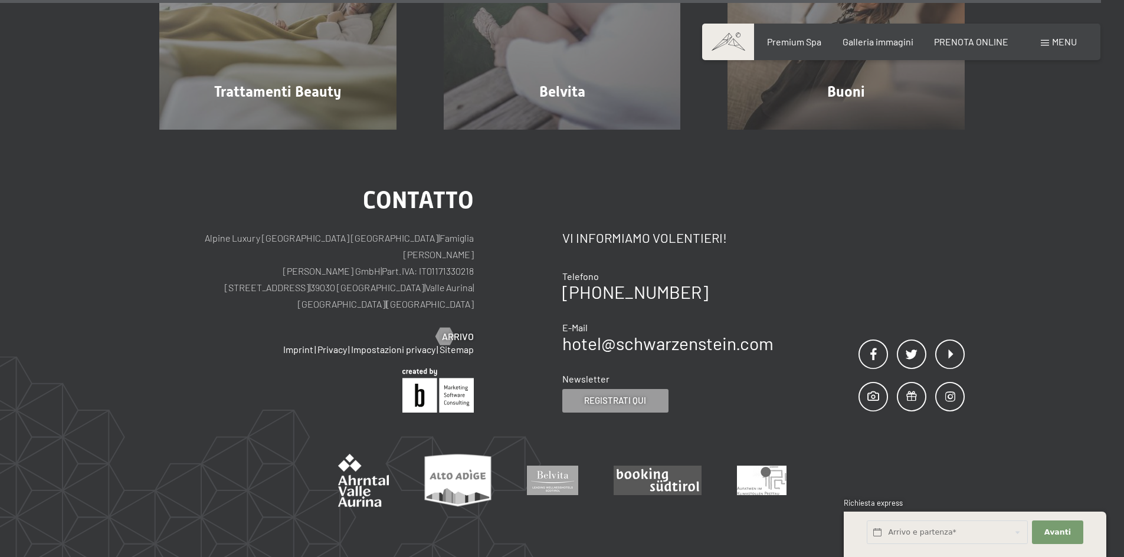
scroll to position [7858, 0]
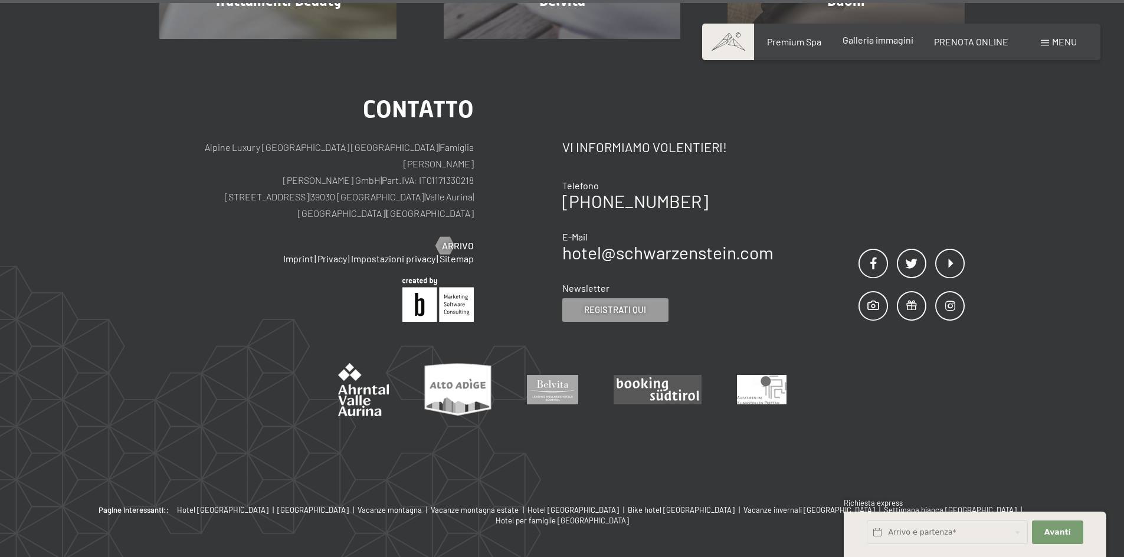
click at [895, 37] on span "Galleria immagini" at bounding box center [877, 39] width 71 height 11
